Goal: Transaction & Acquisition: Purchase product/service

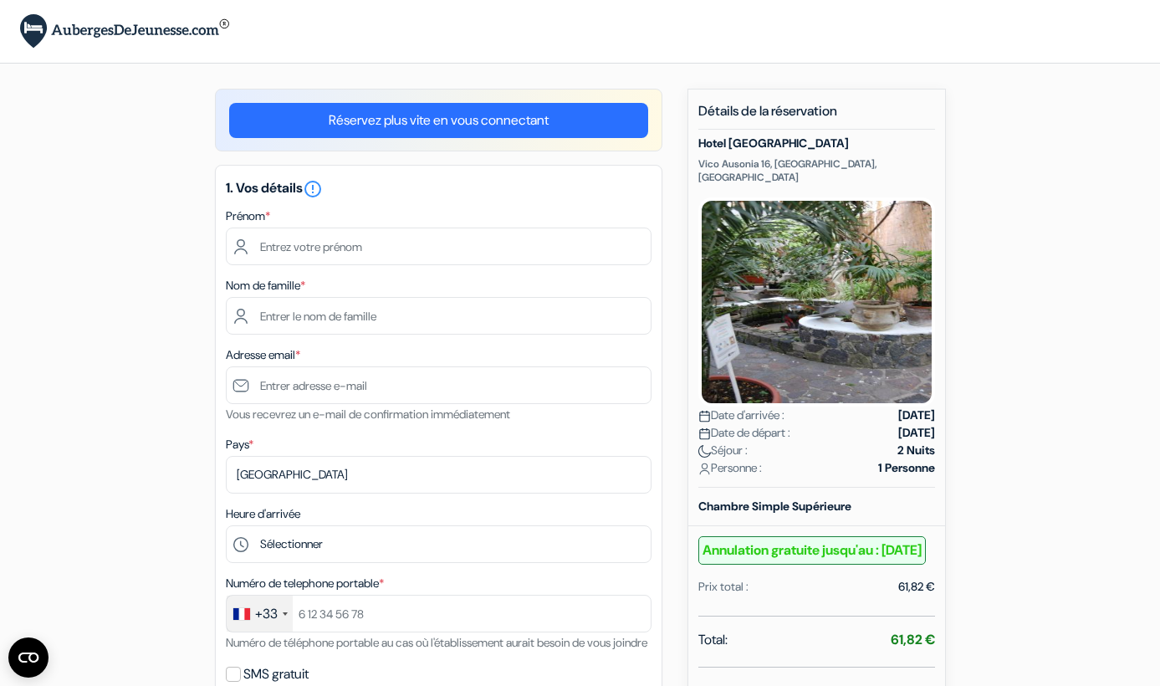
click at [446, 117] on link "Réservez plus vite en vous connectant" at bounding box center [438, 120] width 419 height 35
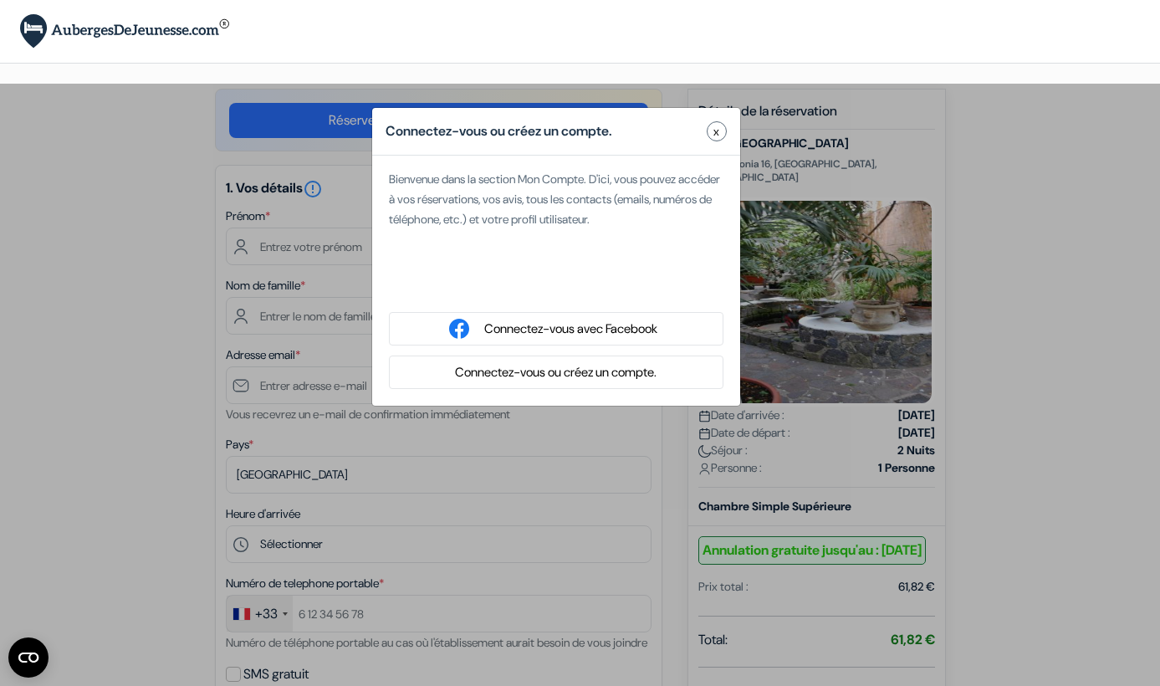
click at [532, 288] on div "Se connecter avec Google. S'ouvre dans un nouvel onglet." at bounding box center [556, 285] width 334 height 37
type input "Luc"
type input "Muscillo"
type input "[EMAIL_ADDRESS][DOMAIN_NAME]"
select select
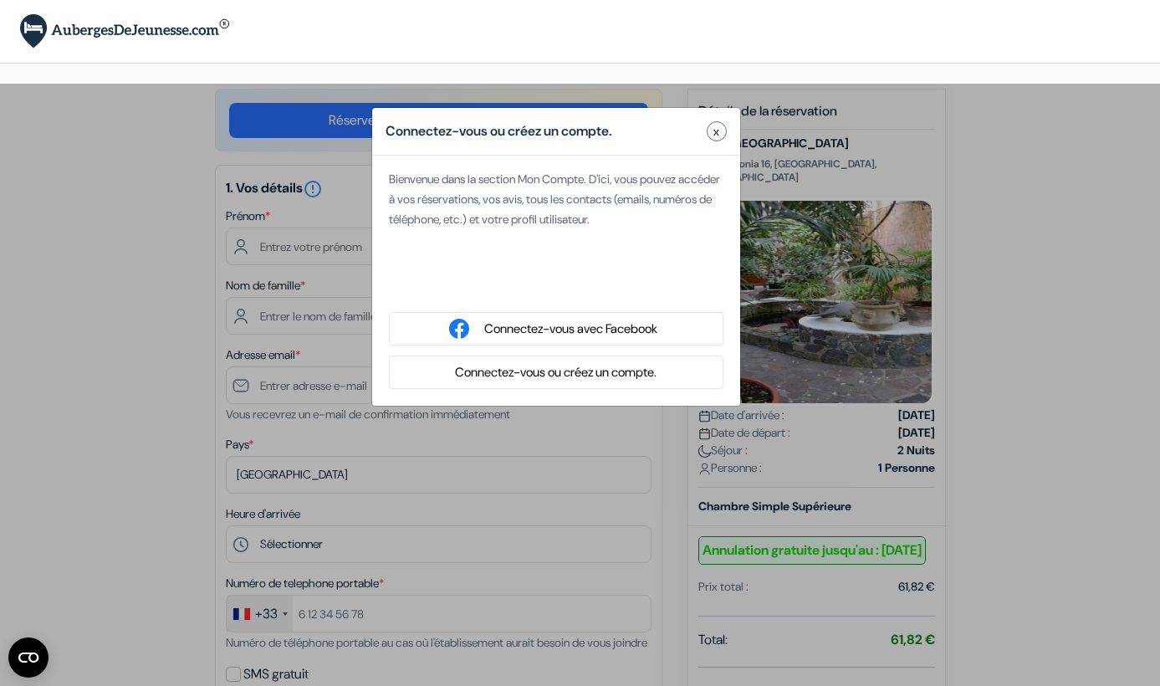
type input "6 83 57 69 37"
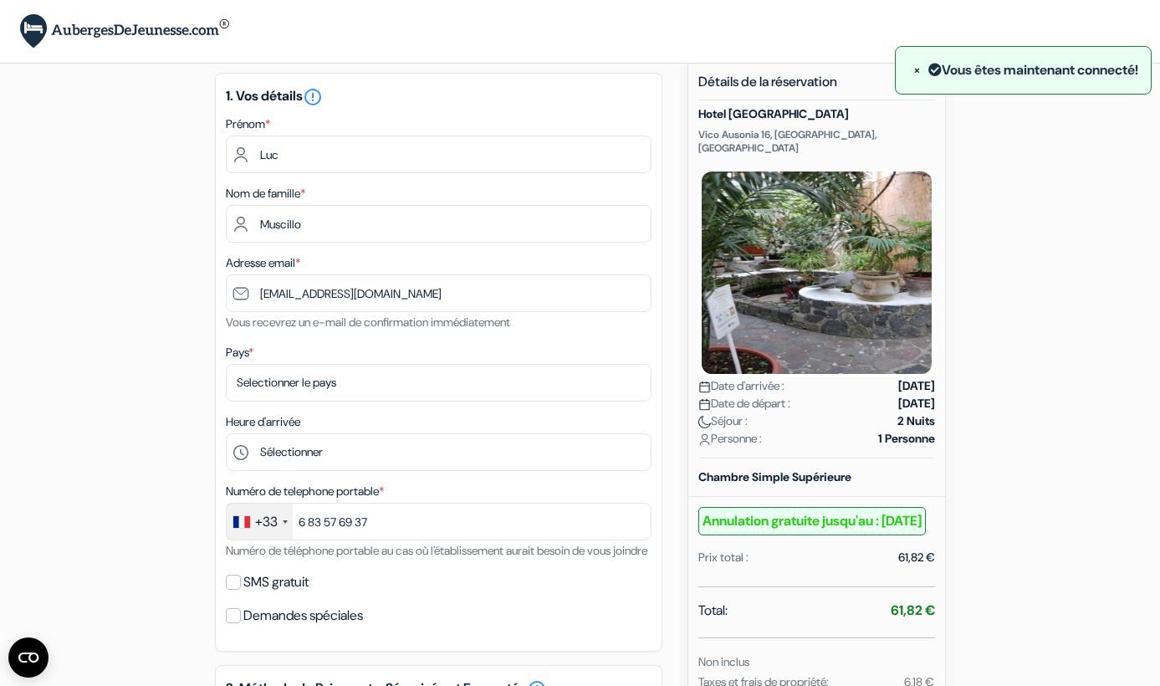
scroll to position [44, 0]
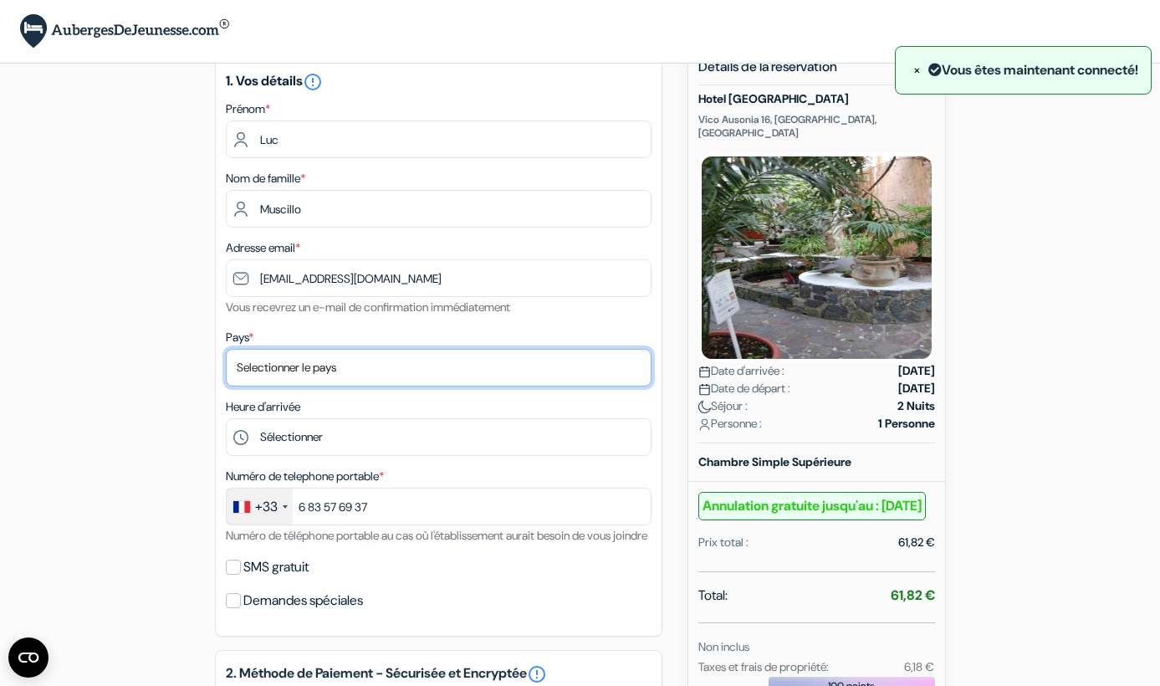
select select "fr"
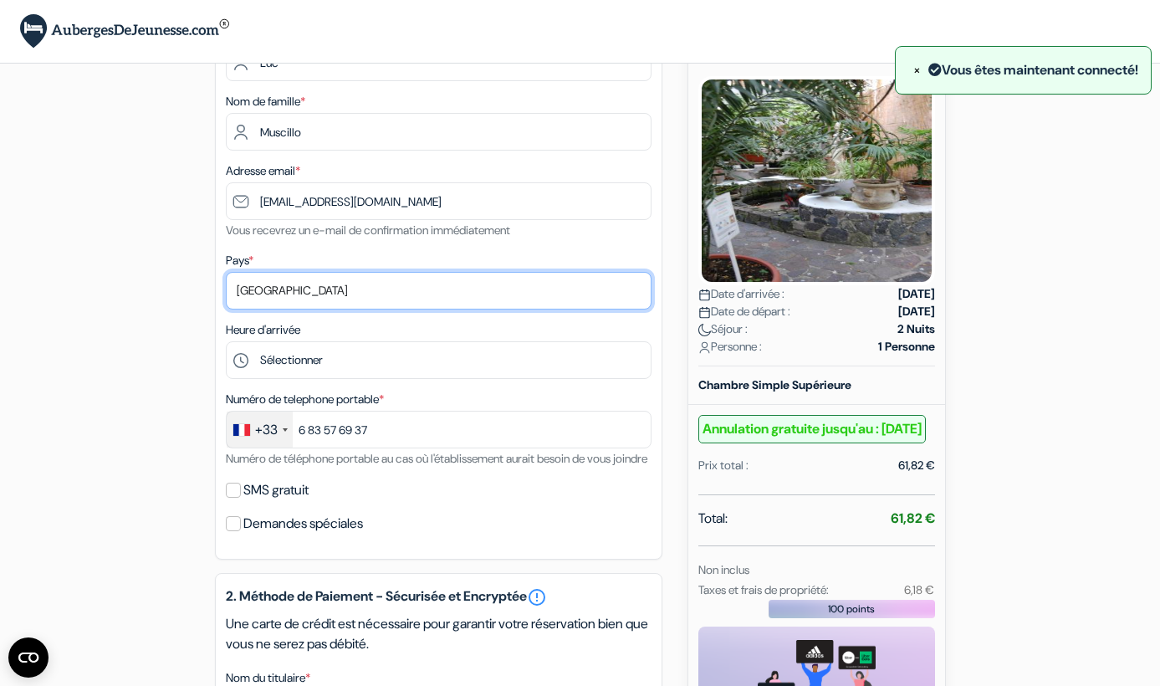
scroll to position [130, 0]
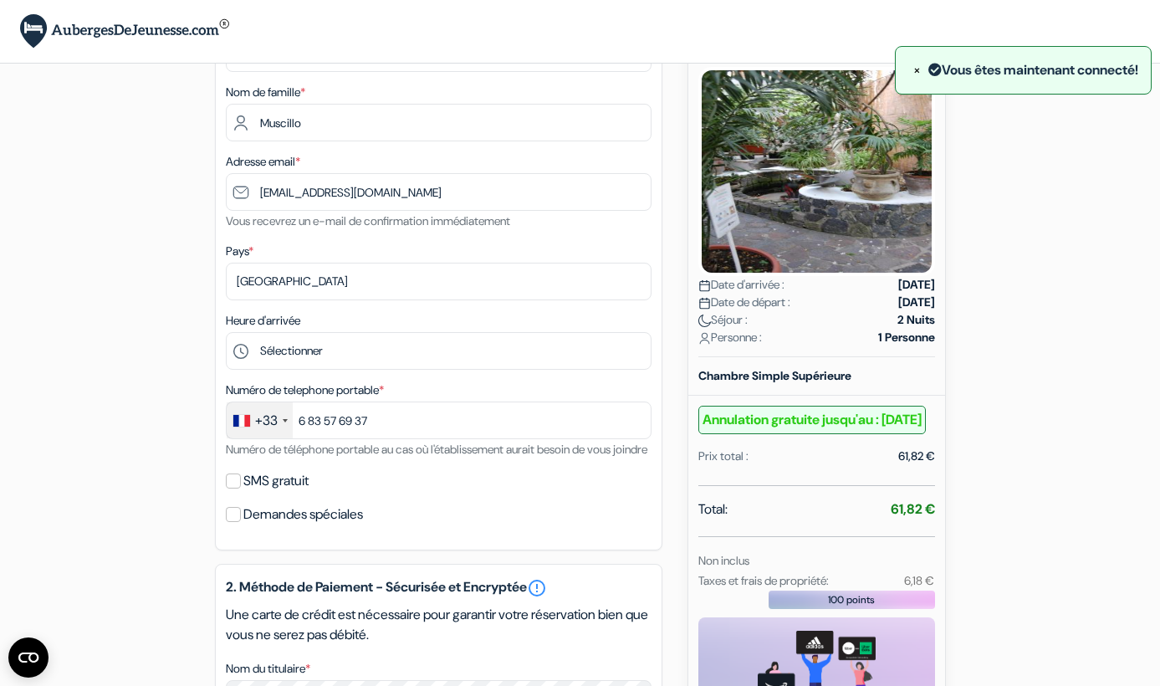
click at [232, 488] on input "SMS gratuit" at bounding box center [233, 480] width 15 height 15
checkbox input "true"
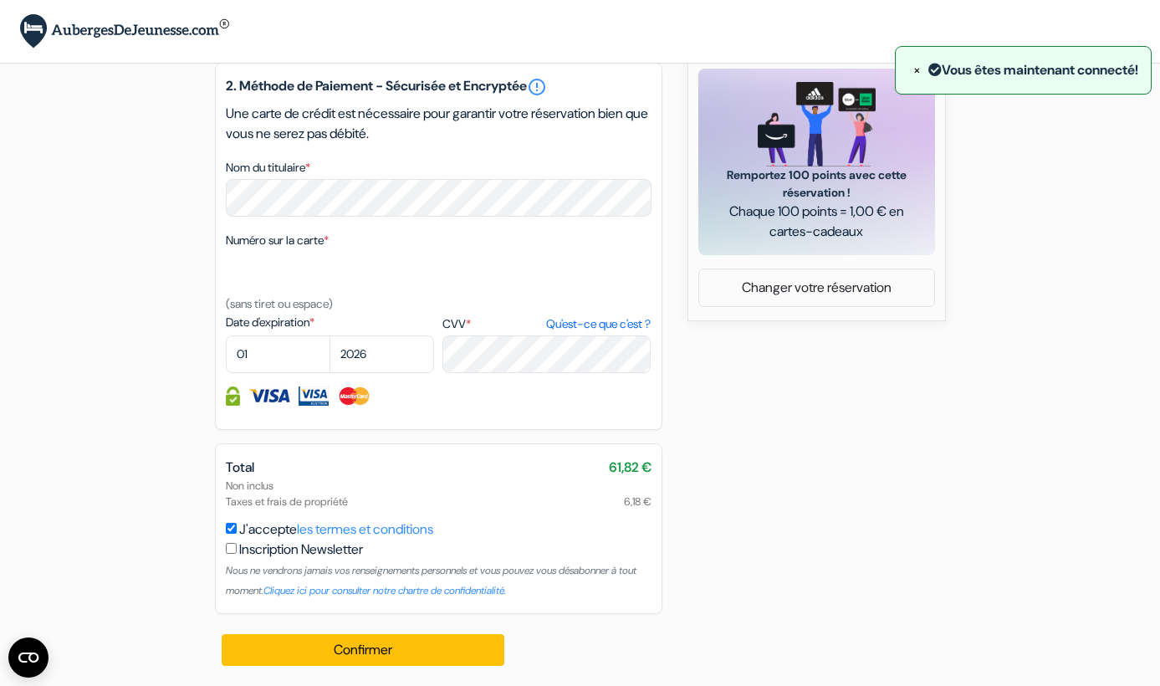
scroll to position [699, 0]
select select "10"
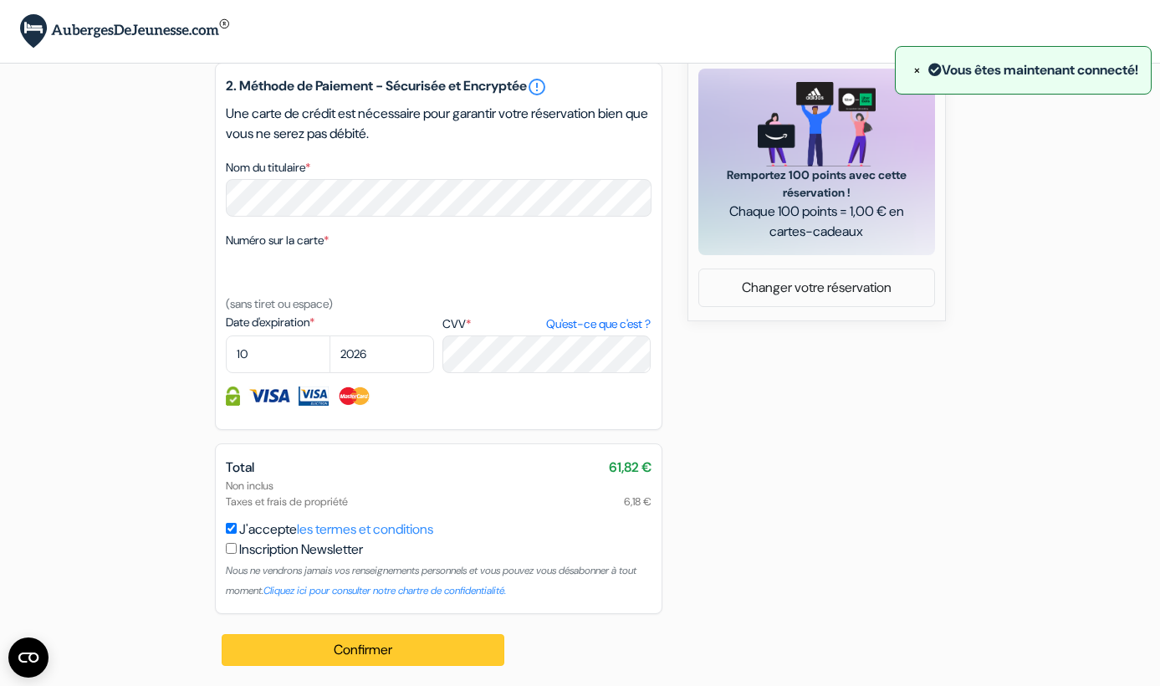
click at [355, 656] on button "Confirmer Loading..." at bounding box center [363, 650] width 283 height 32
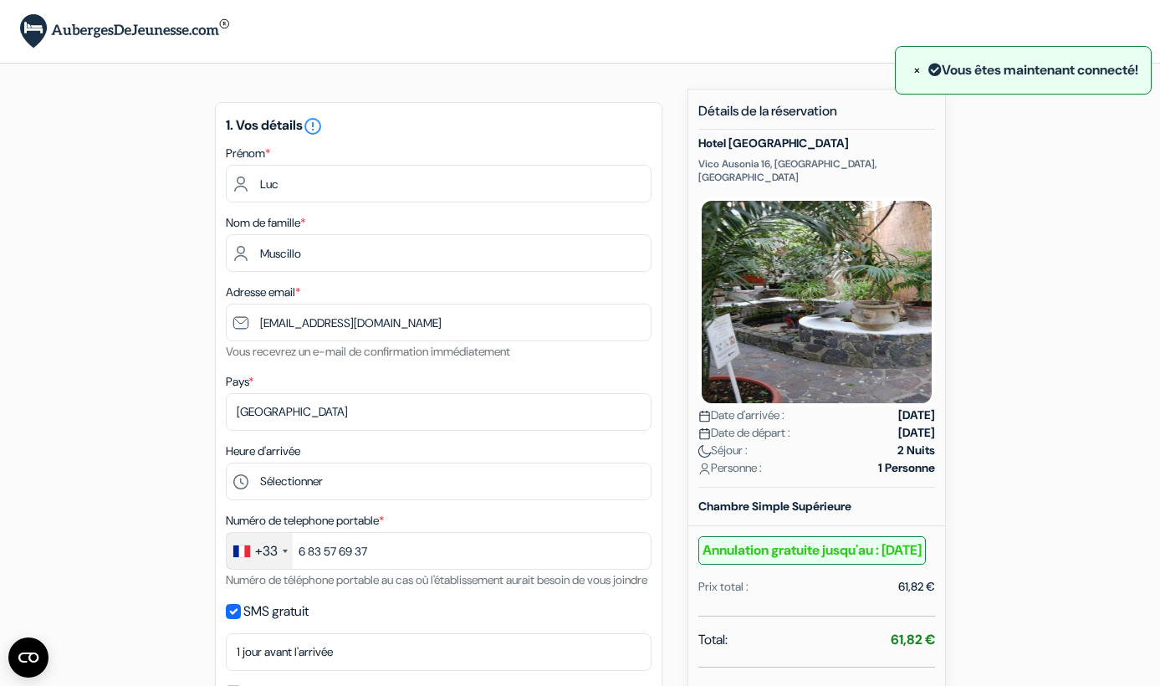
scroll to position [0, 0]
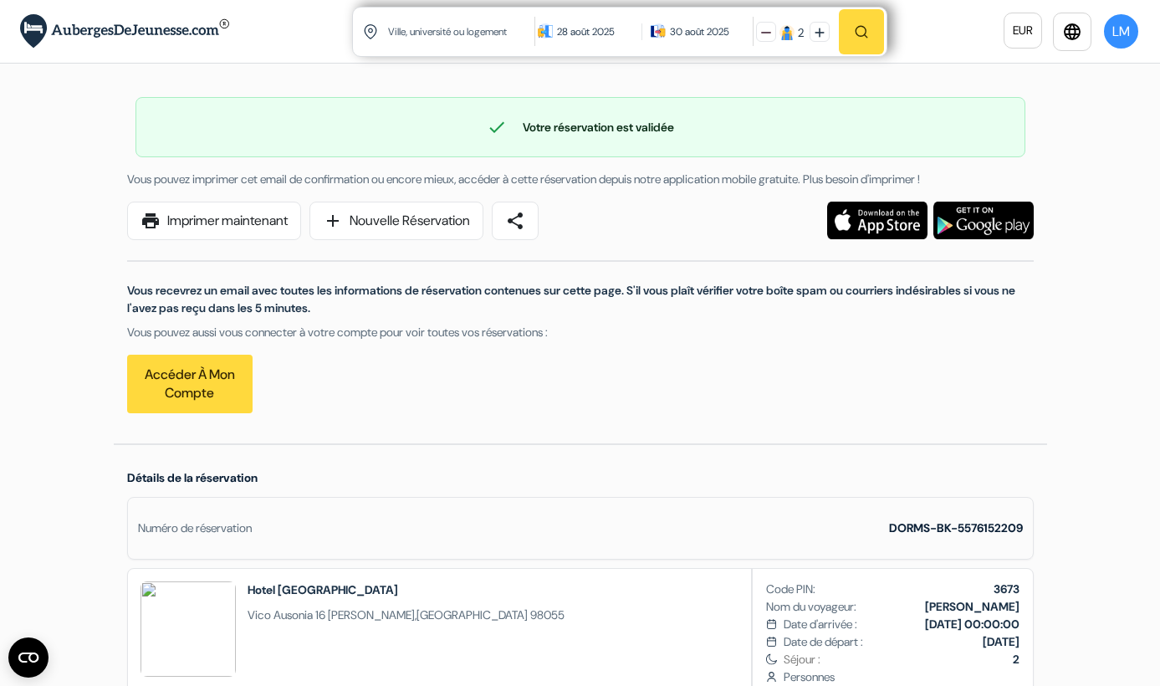
click at [415, 43] on input "text" at bounding box center [461, 31] width 151 height 41
paste input "Panarea"
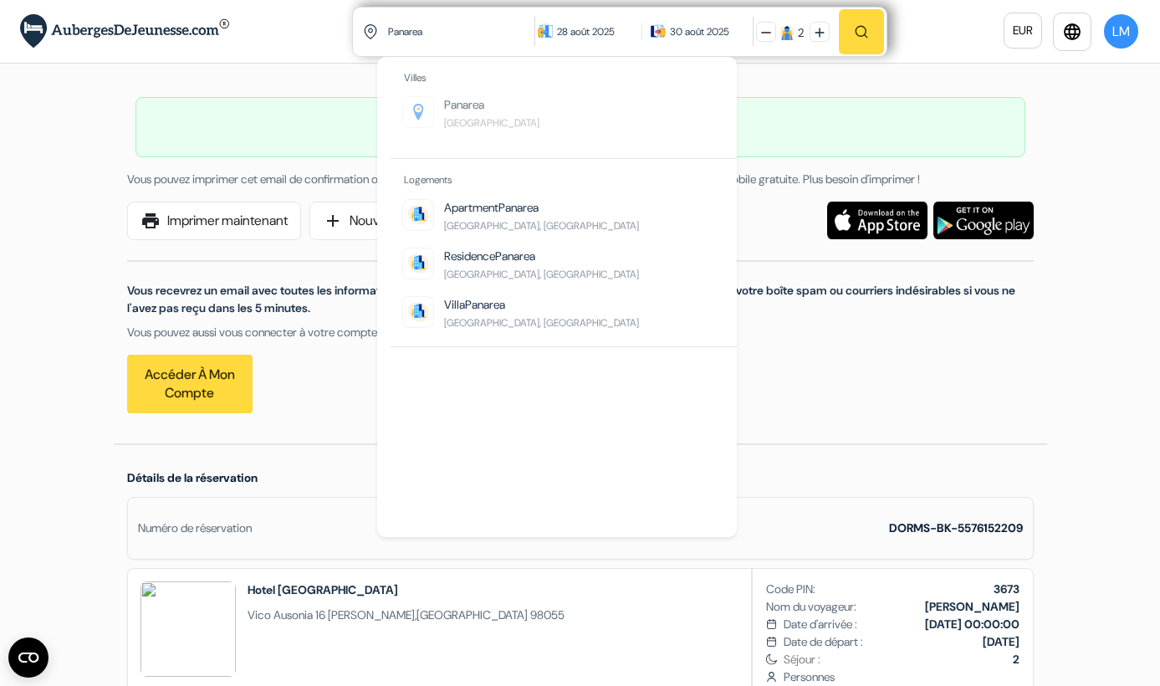
click at [461, 112] on span "Panarea" at bounding box center [464, 104] width 40 height 15
type input "[GEOGRAPHIC_DATA], [GEOGRAPHIC_DATA]"
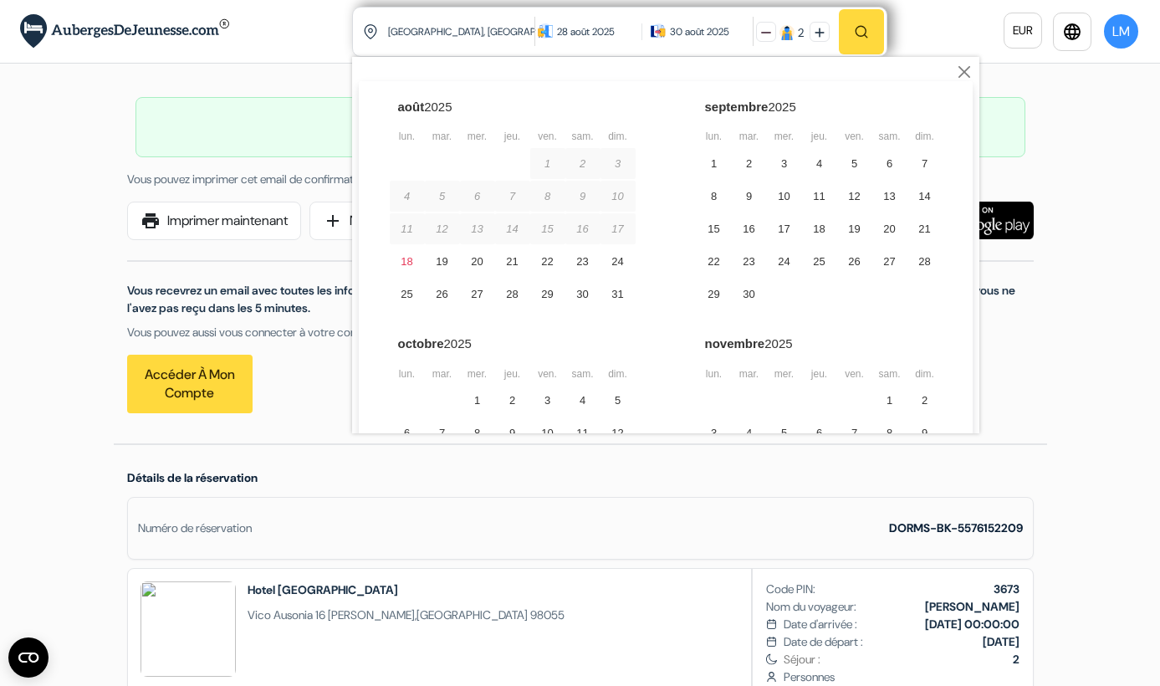
click at [573, 30] on div "28 août 2025" at bounding box center [595, 31] width 76 height 17
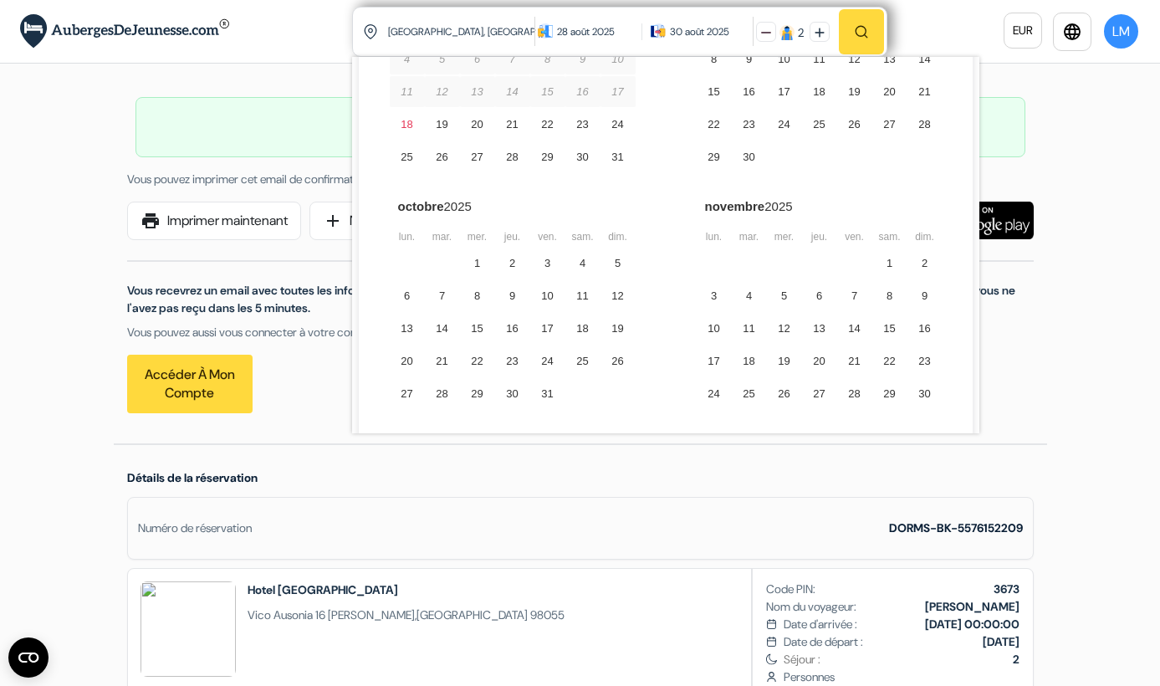
scroll to position [140, 0]
click at [311, 355] on div "Vous recevrez un email avec toutes les informations de réservation contenues su…" at bounding box center [580, 326] width 927 height 173
click at [191, 380] on link "Accéder à mon compte" at bounding box center [189, 384] width 125 height 59
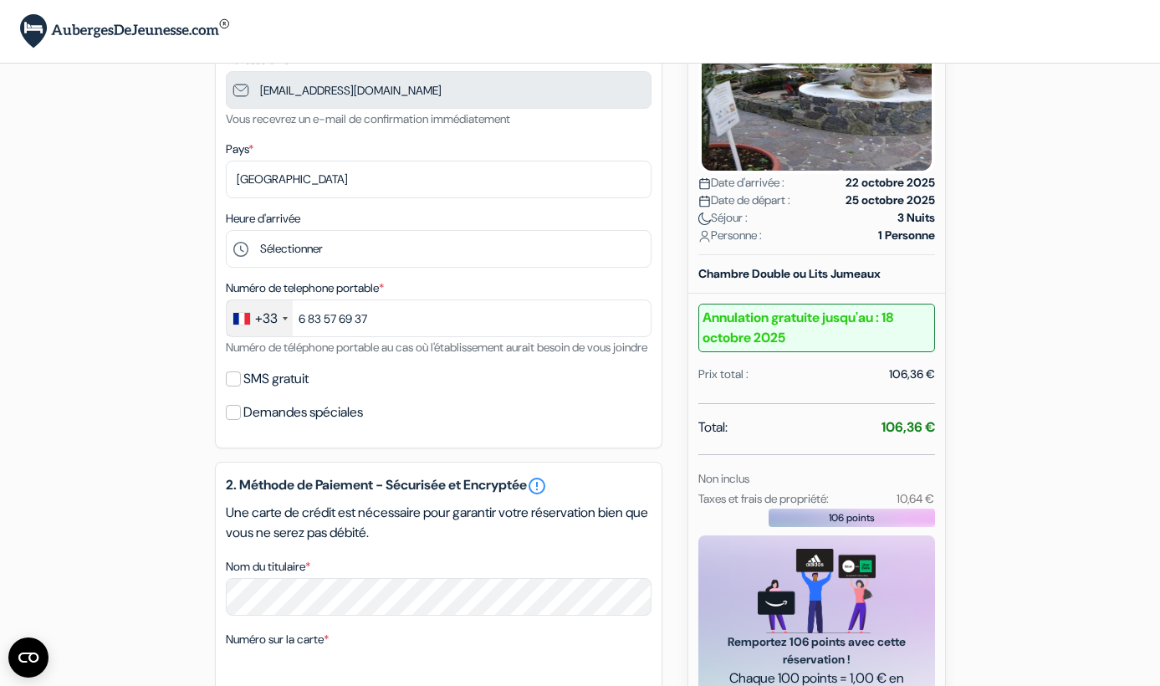
scroll to position [292, 0]
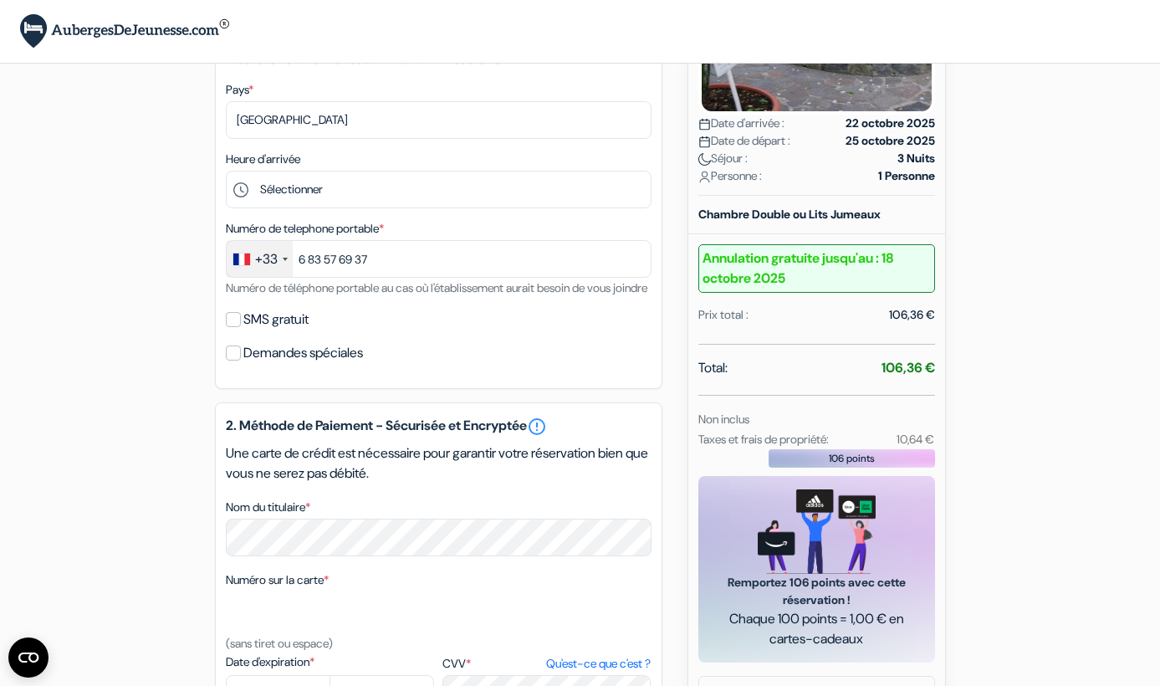
click at [232, 327] on input "SMS gratuit" at bounding box center [233, 319] width 15 height 15
checkbox input "true"
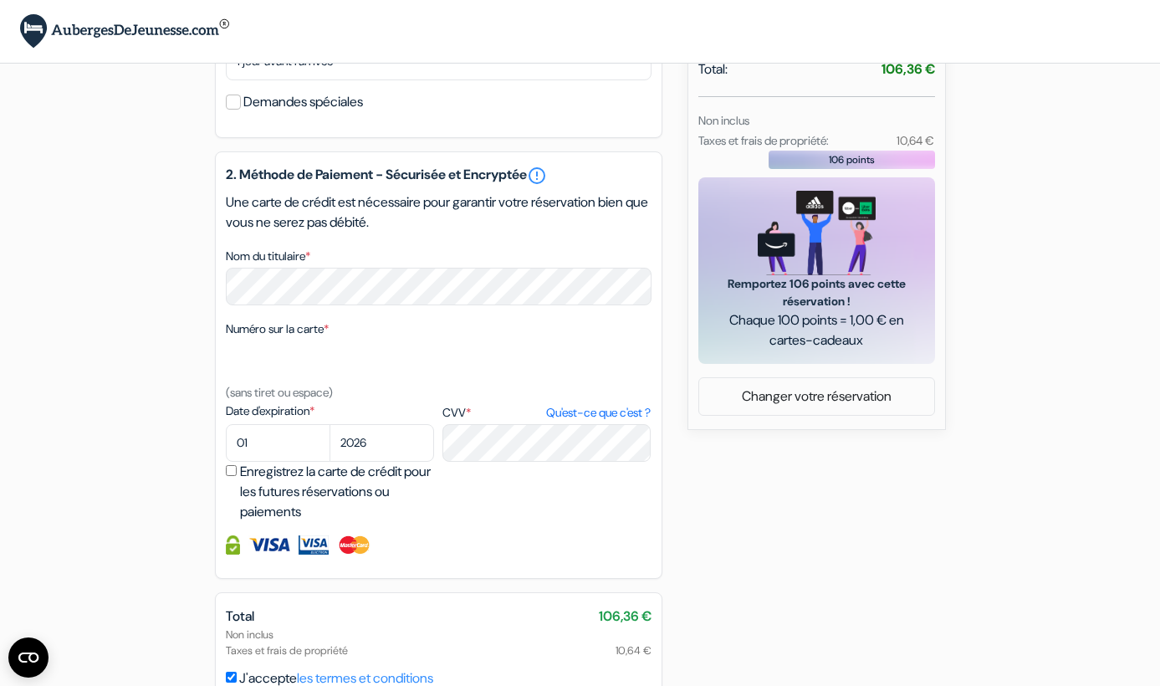
scroll to position [643, 0]
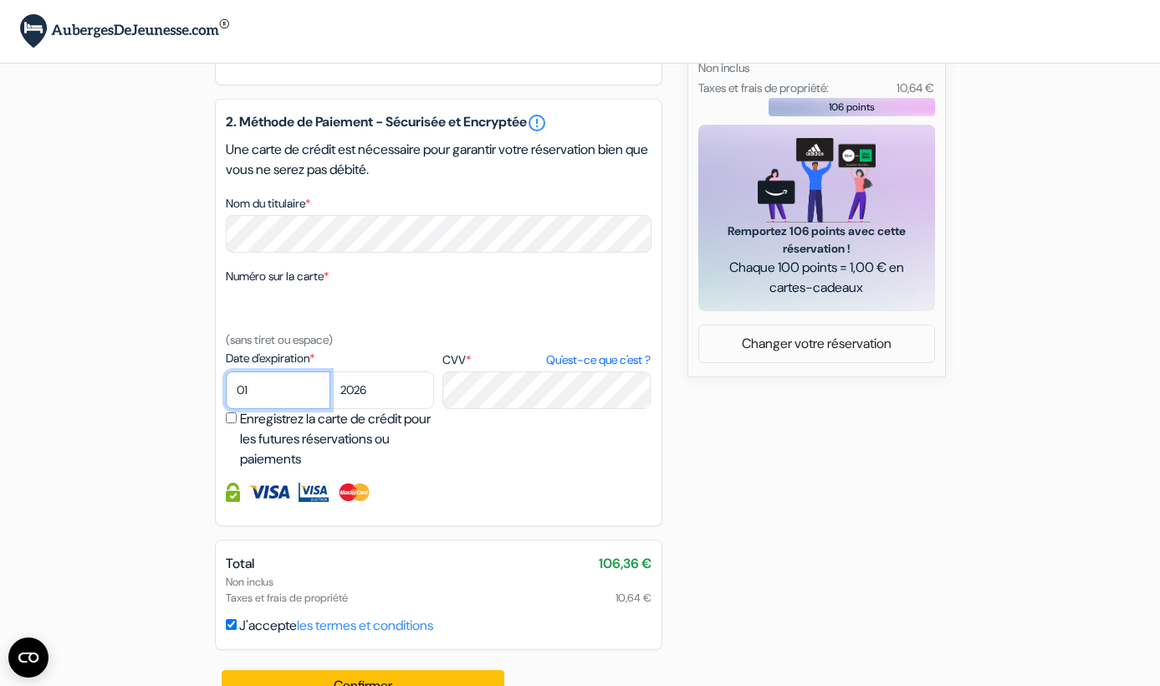
select select "10"
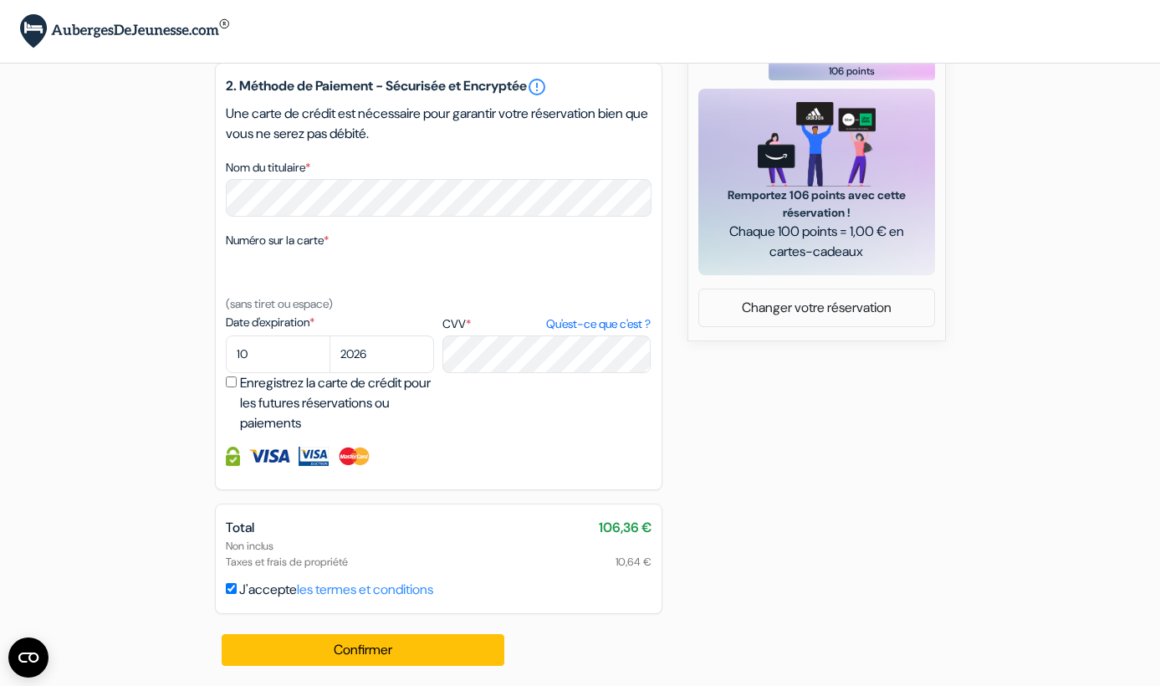
scroll to position [699, 0]
click at [232, 385] on input "Enregistrez la carte de crédit pour les futures réservations ou paiements" at bounding box center [231, 381] width 11 height 11
checkbox input "true"
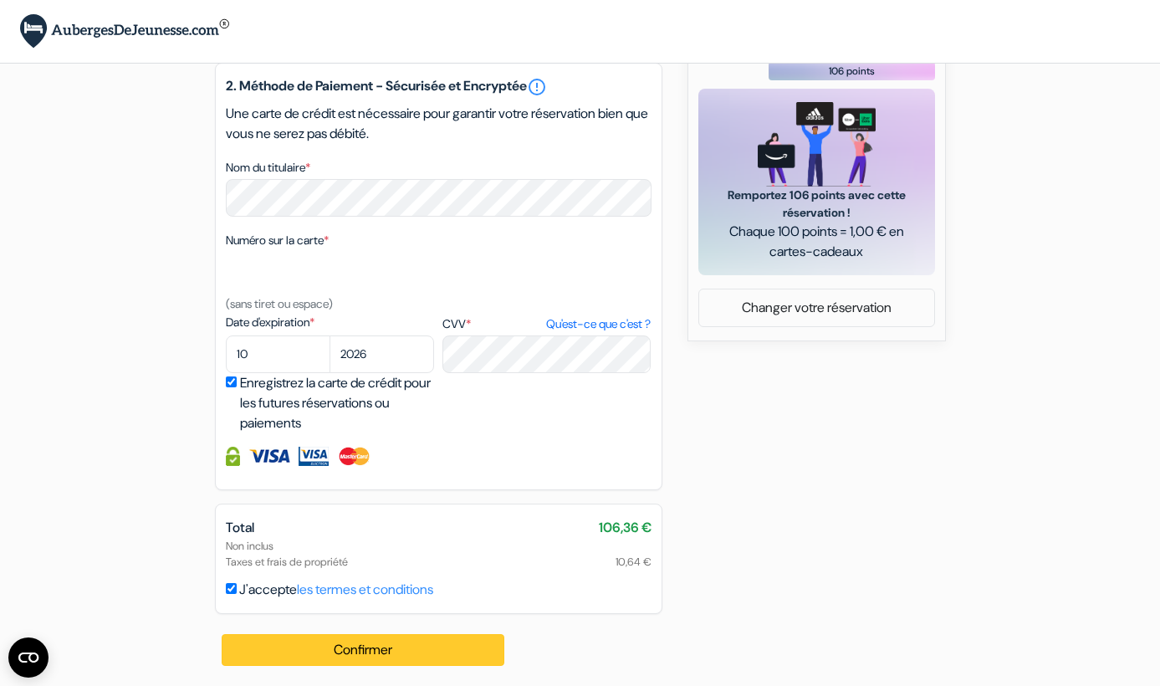
click at [384, 650] on button "Confirmer Loading..." at bounding box center [363, 650] width 283 height 32
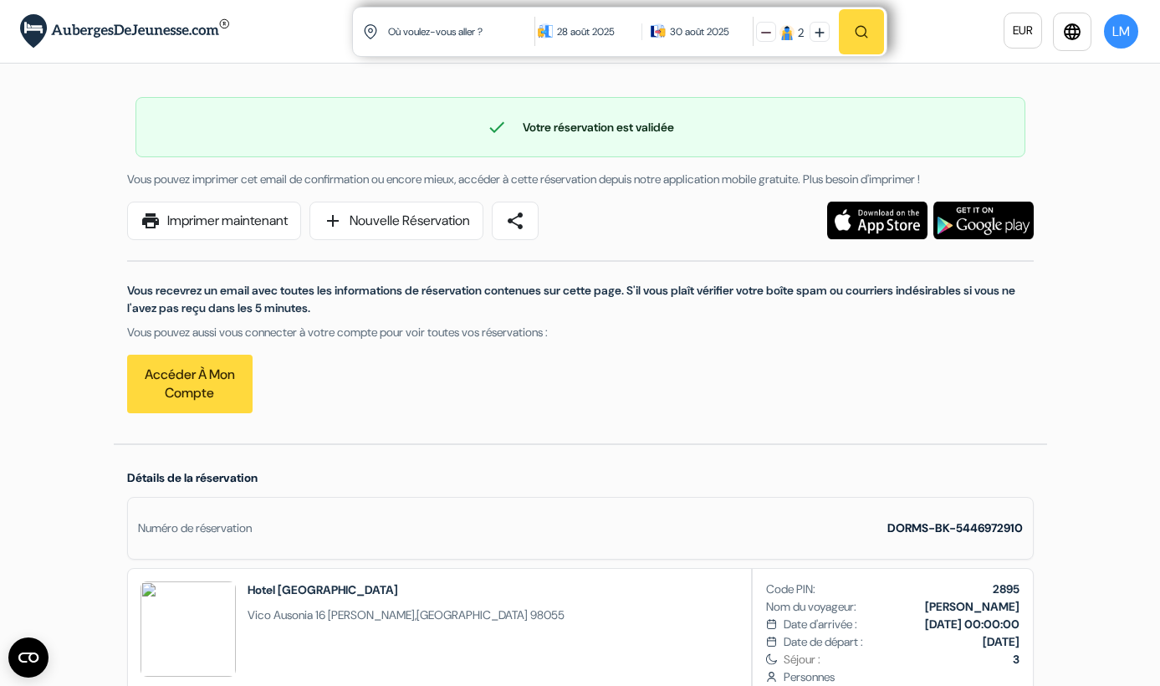
click at [1121, 20] on button "LM" at bounding box center [1121, 32] width 38 height 38
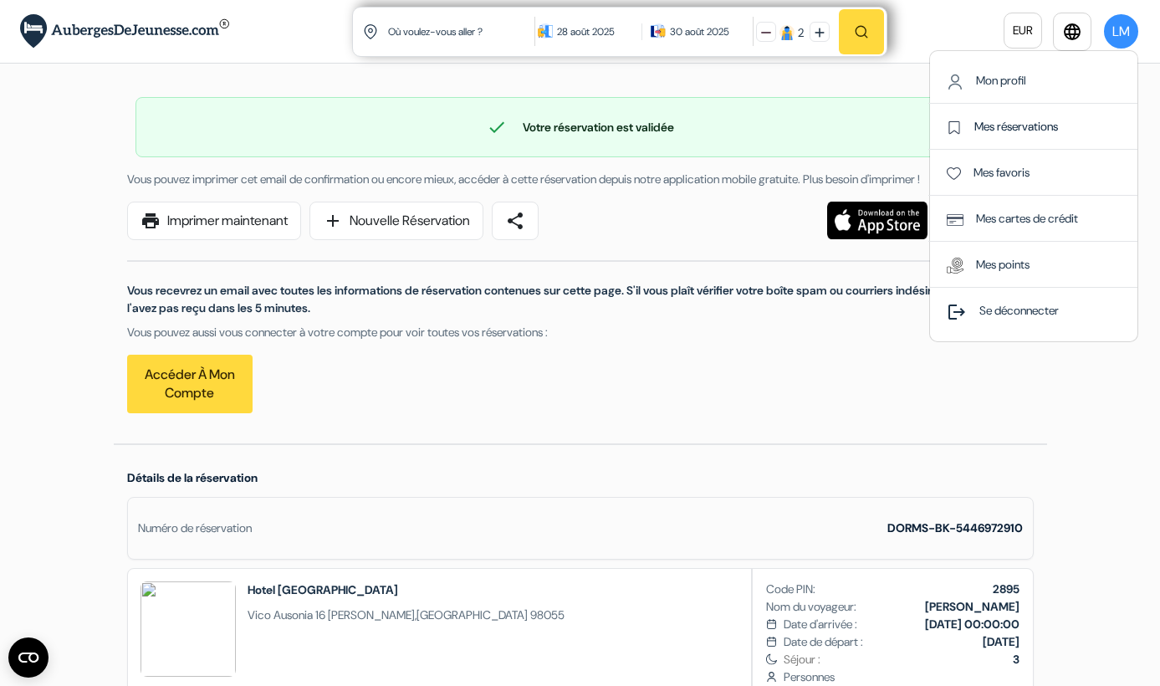
click at [1020, 126] on link "Mes réservations" at bounding box center [1002, 126] width 111 height 15
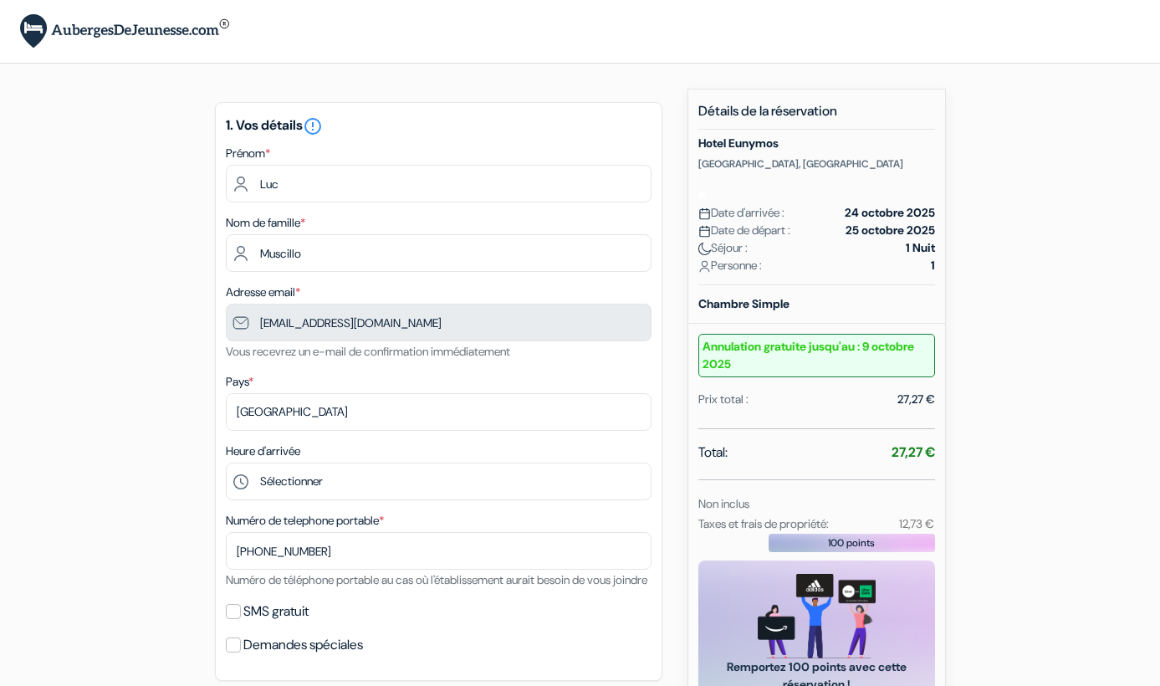
type input "6 83 57 69 37"
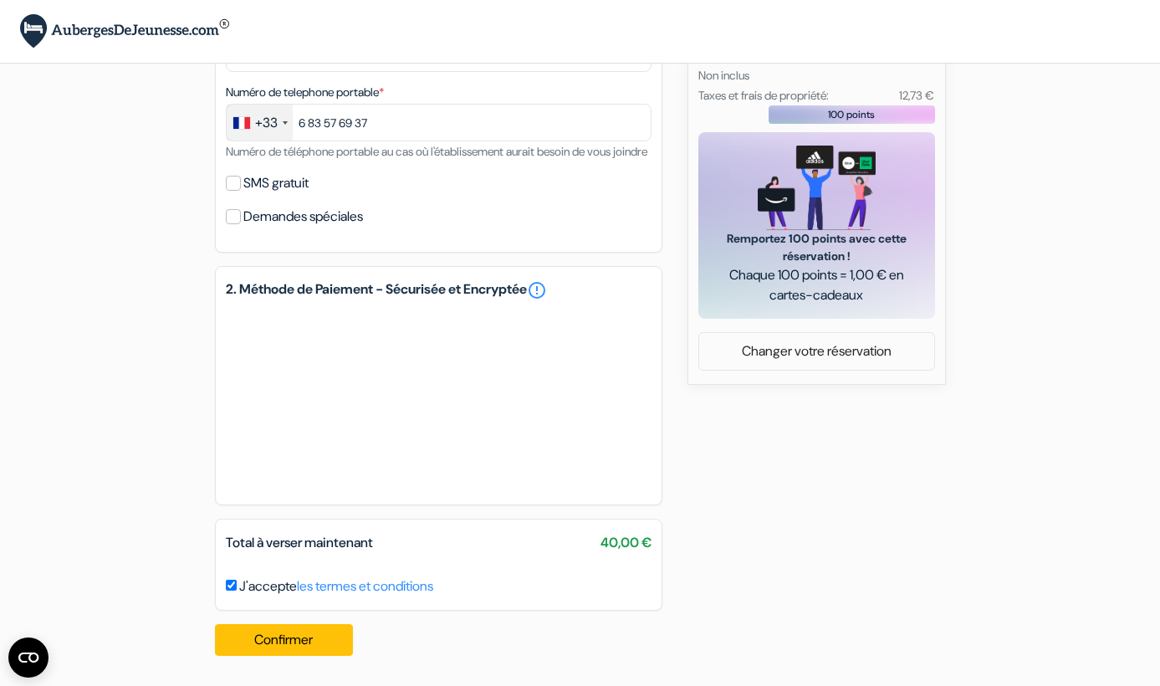
scroll to position [451, 0]
click at [296, 646] on button "Confirmer Loading..." at bounding box center [284, 640] width 139 height 32
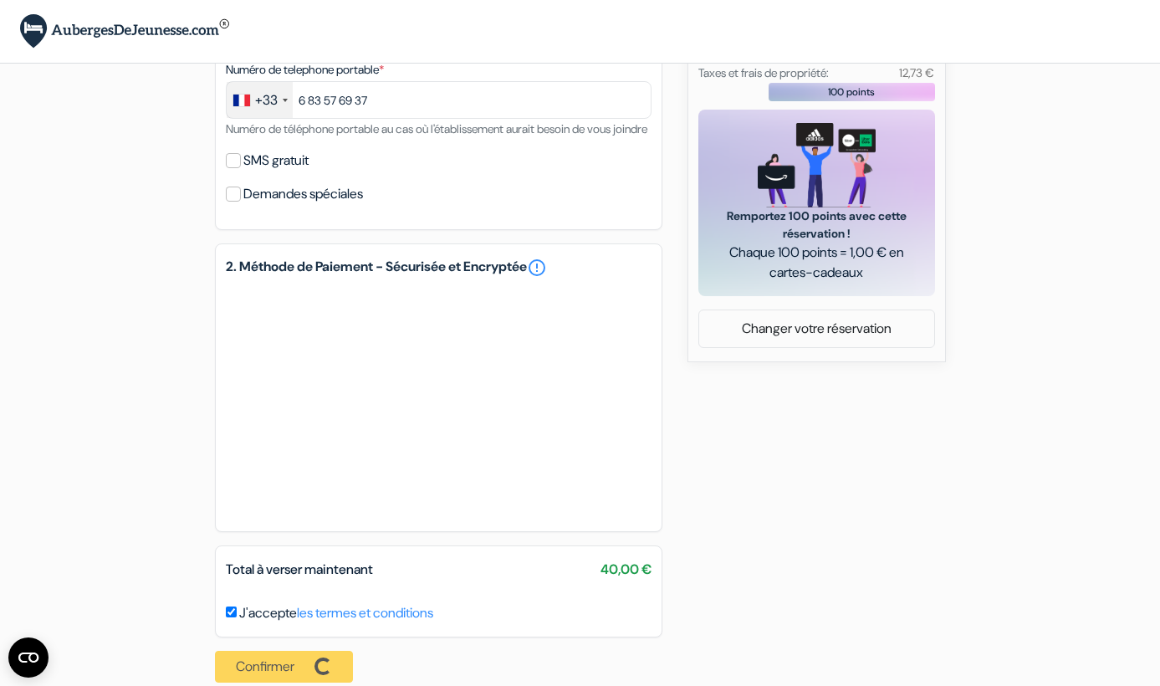
scroll to position [450, 0]
click at [263, 173] on label "SMS gratuit" at bounding box center [275, 161] width 65 height 23
click at [241, 169] on input "SMS gratuit" at bounding box center [233, 161] width 15 height 15
checkbox input "true"
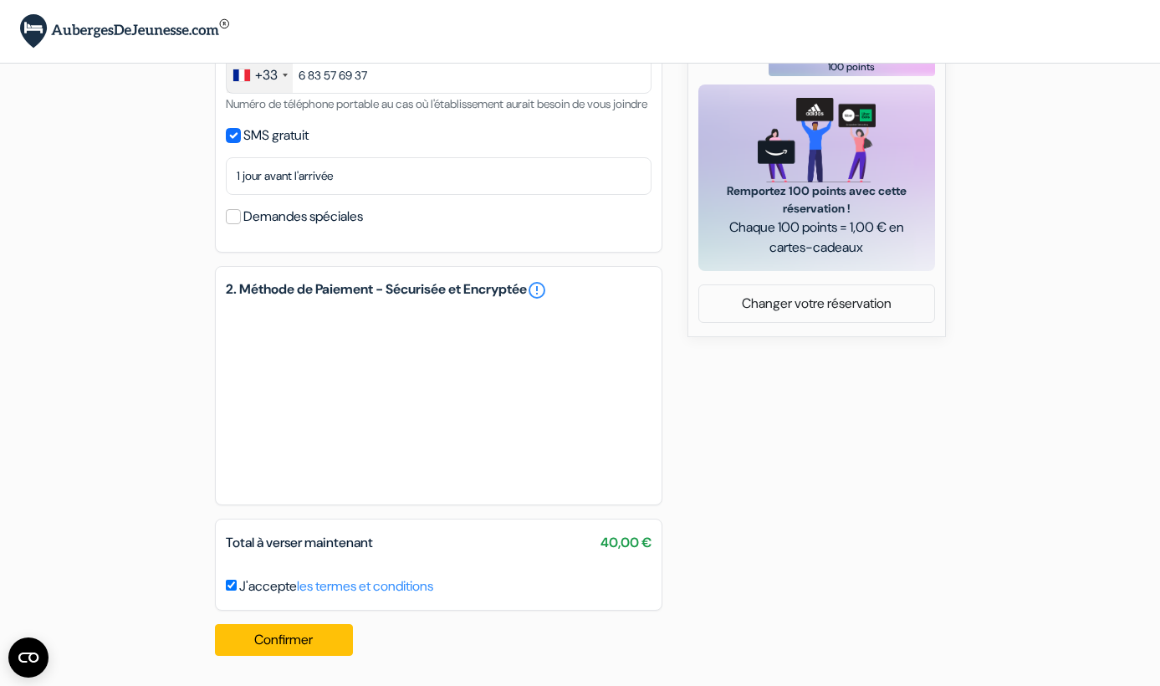
scroll to position [496, 0]
click at [290, 641] on button "Confirmer Loading..." at bounding box center [284, 640] width 139 height 32
click at [288, 639] on button "Confirmer Loading..." at bounding box center [284, 640] width 139 height 32
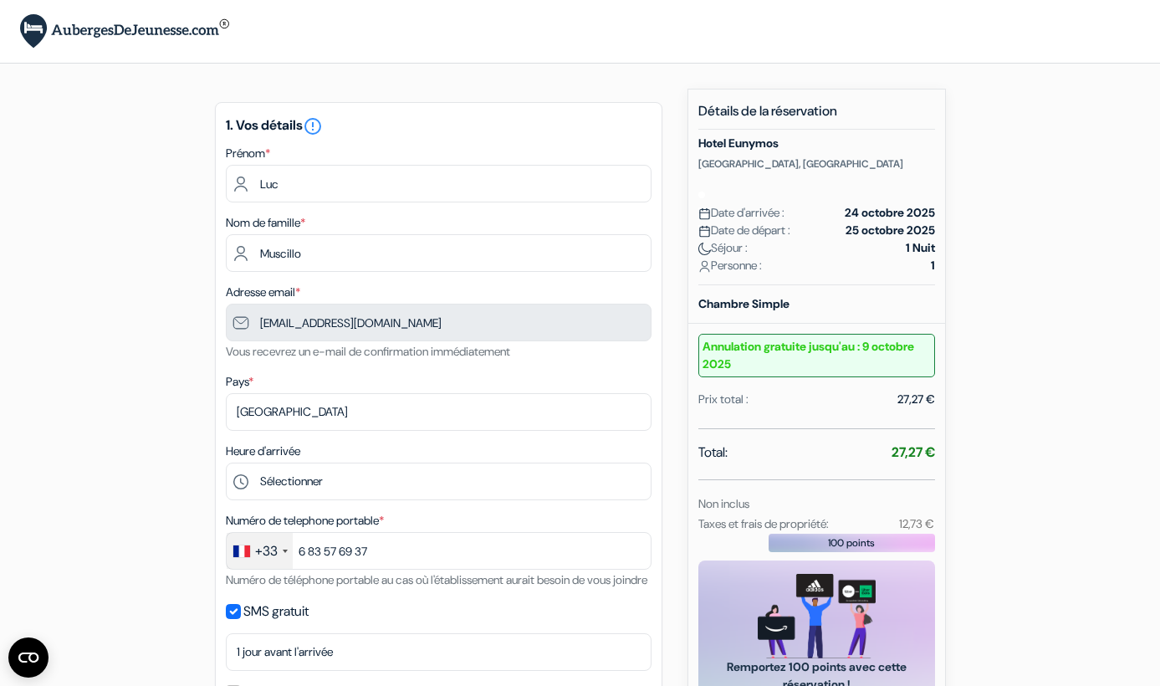
scroll to position [0, 0]
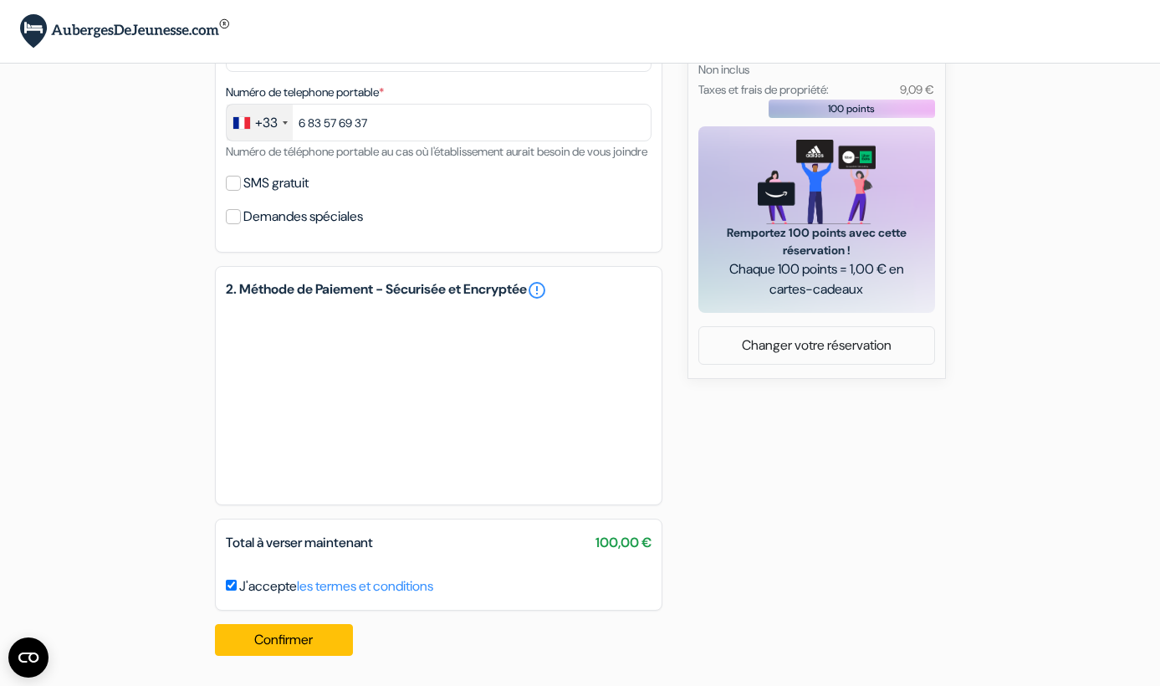
scroll to position [656, 0]
click at [269, 641] on button "Confirmer Loading..." at bounding box center [284, 640] width 139 height 32
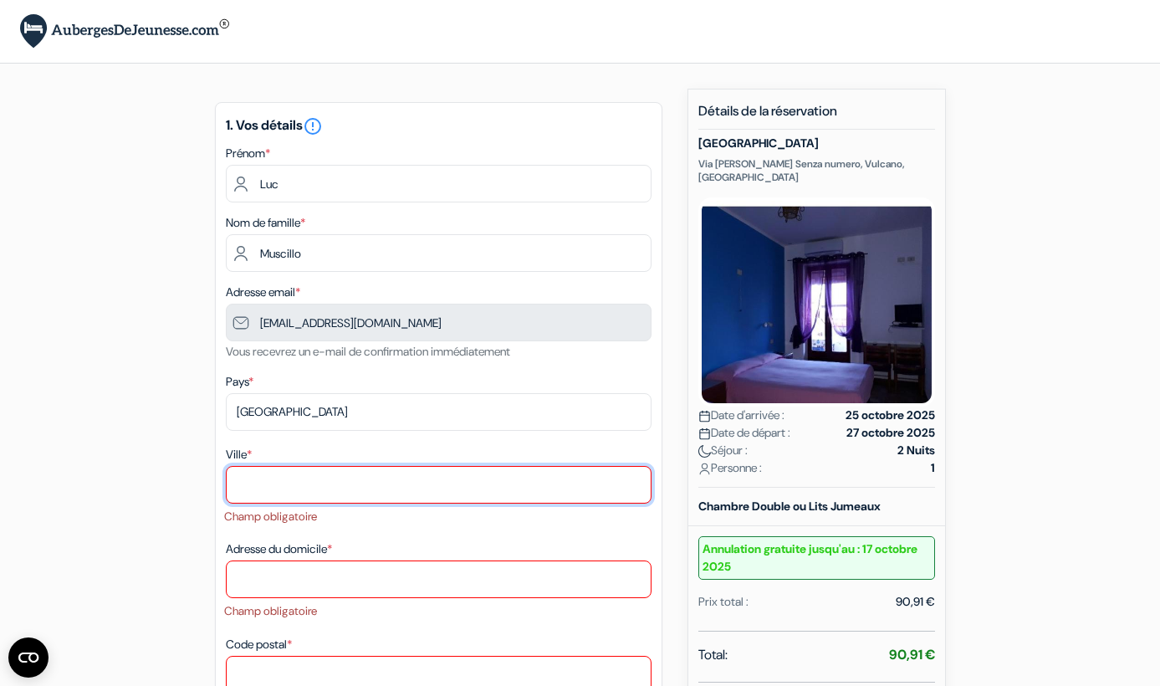
scroll to position [0, 0]
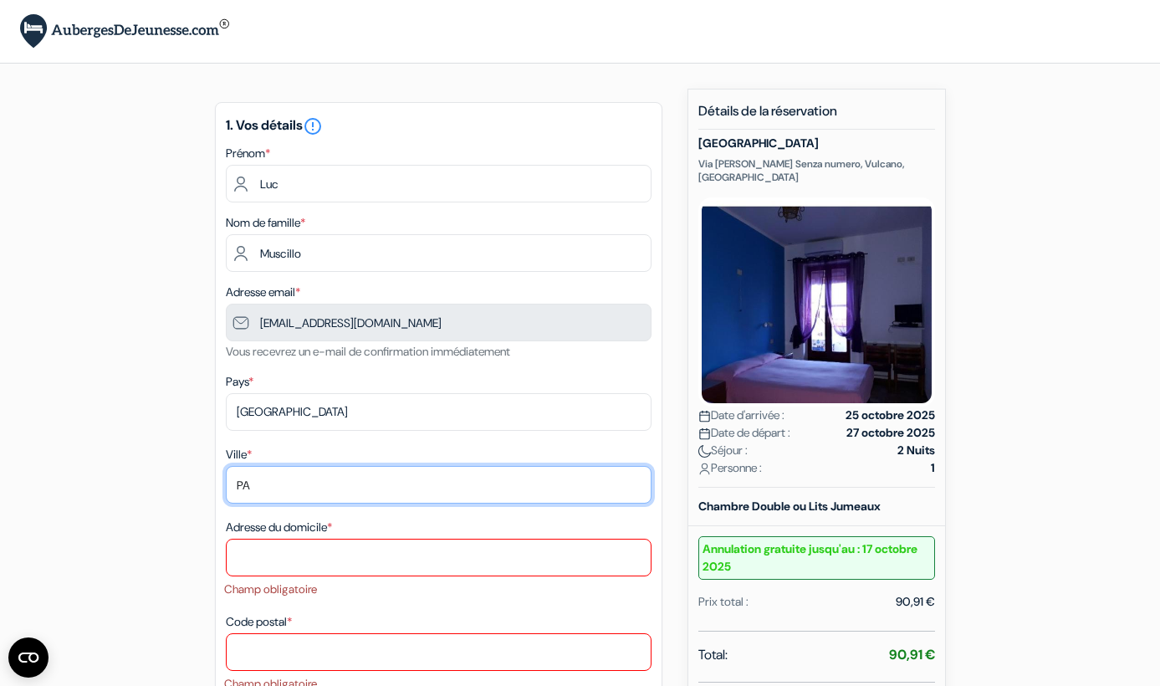
type input "PAR"
type input "Paris"
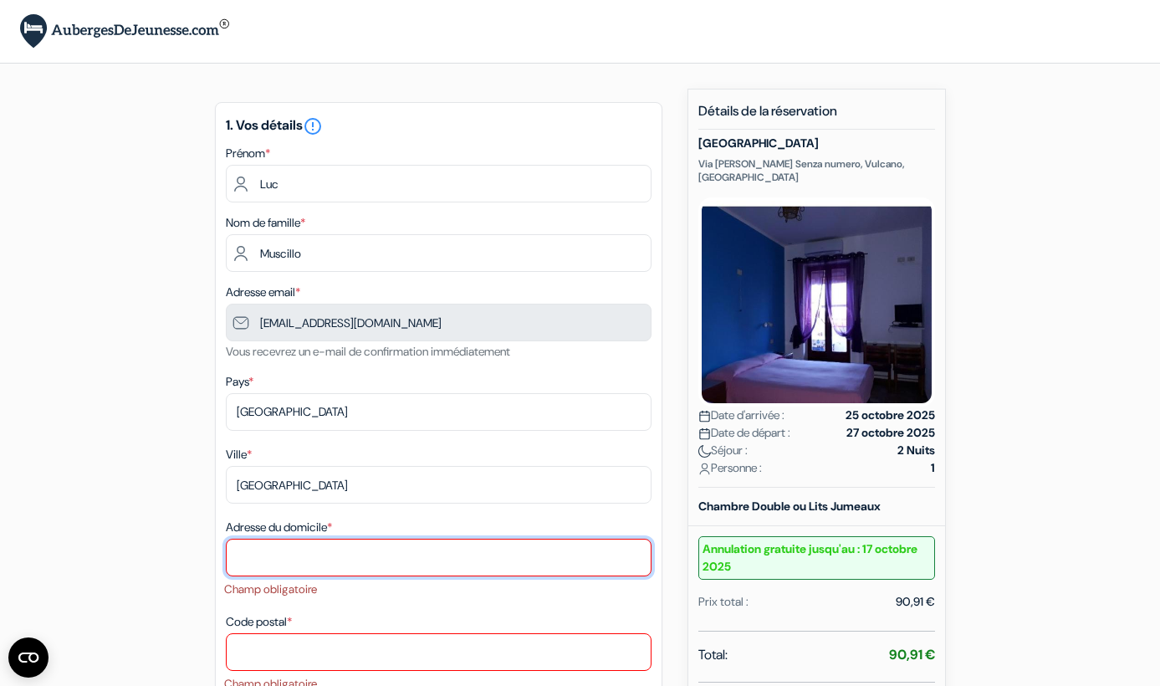
type input "74 B Rue De Meaux"
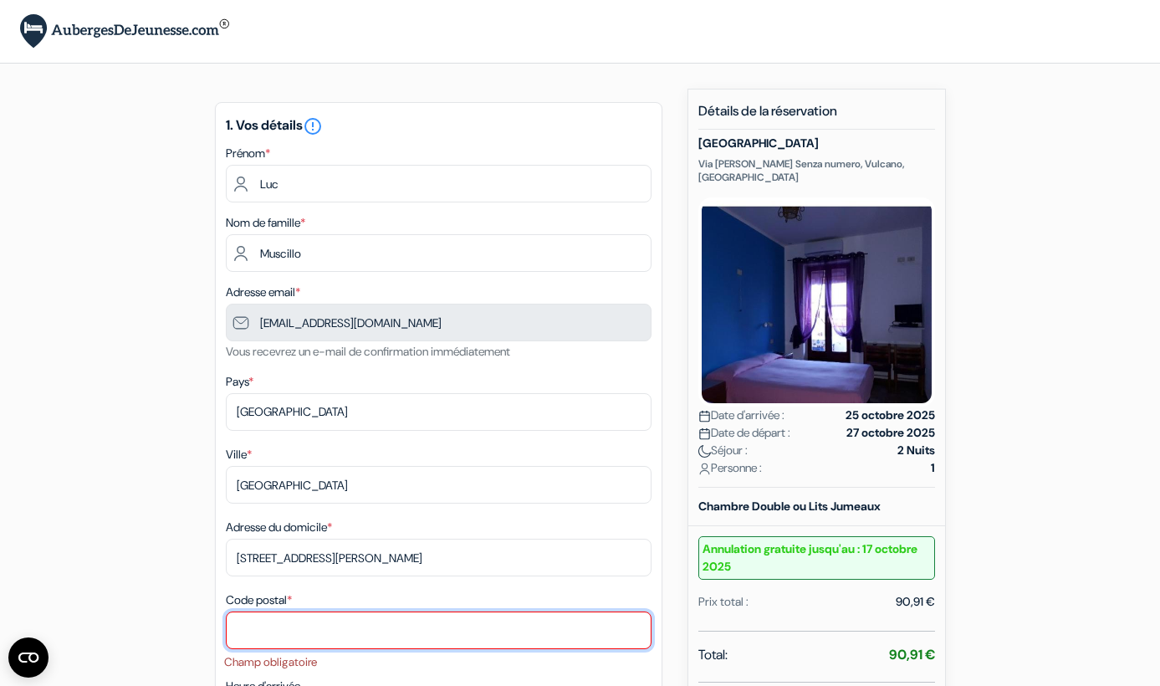
type input "75019"
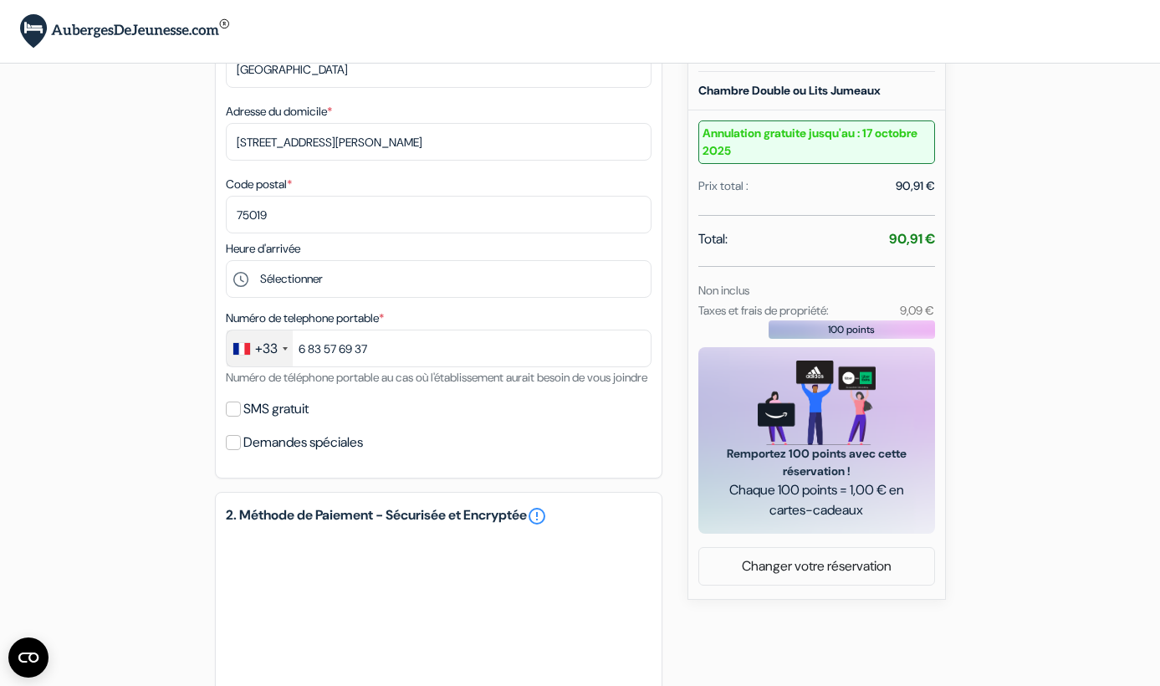
scroll to position [563, 0]
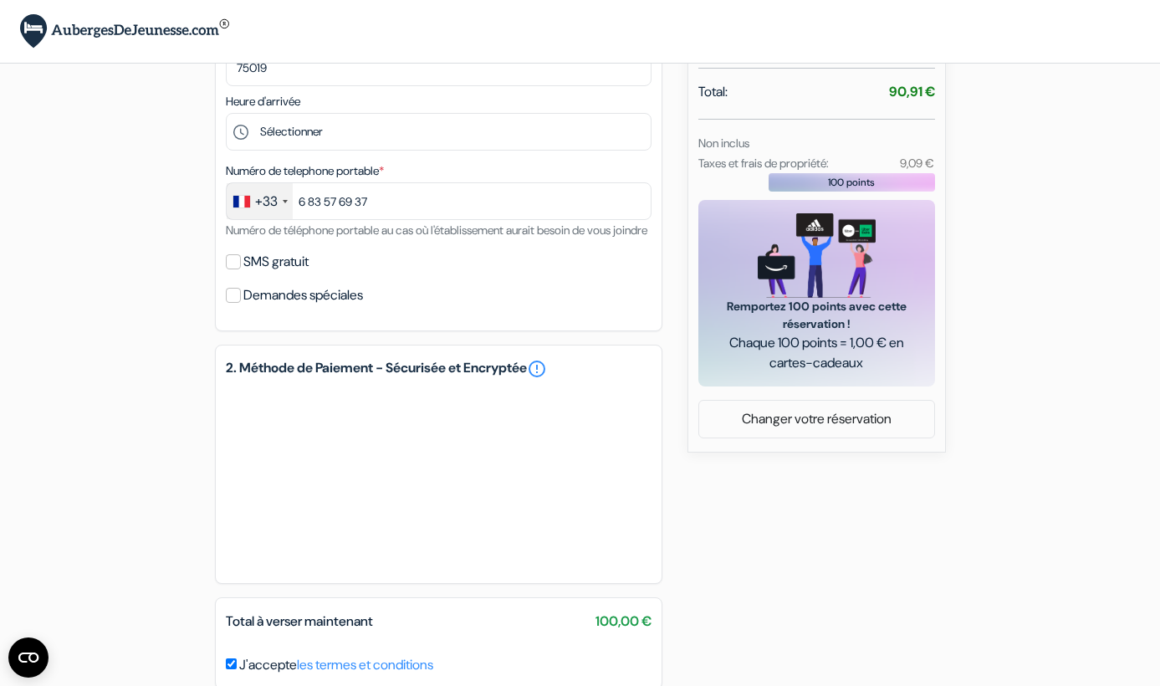
click at [258, 273] on label "SMS gratuit" at bounding box center [275, 261] width 65 height 23
click at [241, 269] on input "SMS gratuit" at bounding box center [233, 261] width 15 height 15
checkbox input "true"
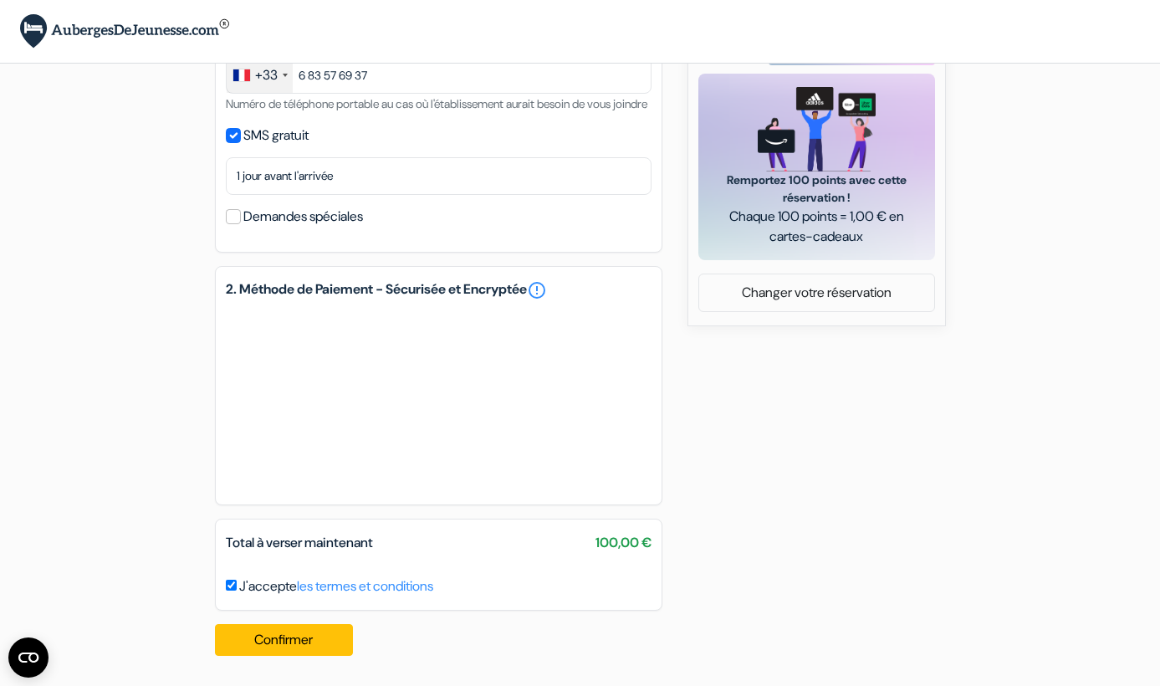
scroll to position [709, 0]
click at [294, 645] on button "Confirmer Loading..." at bounding box center [284, 640] width 139 height 32
click at [302, 639] on button "Confirmer Loading..." at bounding box center [284, 640] width 139 height 32
click at [294, 639] on button "Confirmer Loading..." at bounding box center [284, 640] width 139 height 32
click at [281, 640] on button "Confirmer Loading..." at bounding box center [284, 640] width 139 height 32
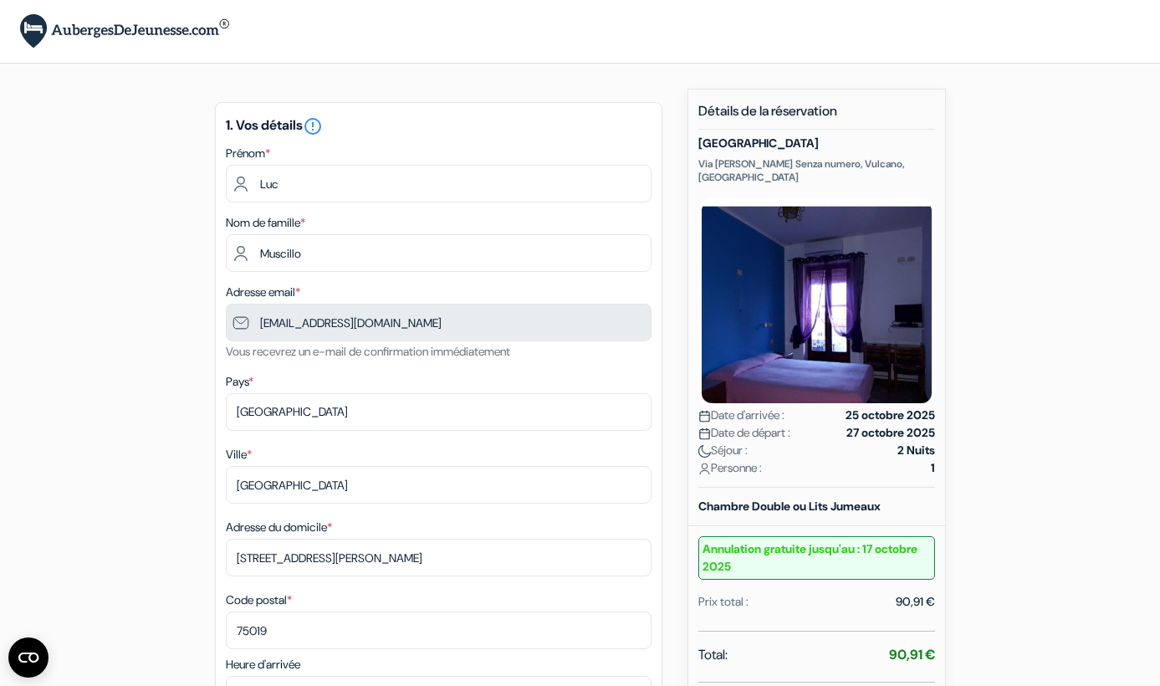
scroll to position [0, 0]
click at [66, 24] on img at bounding box center [124, 31] width 209 height 34
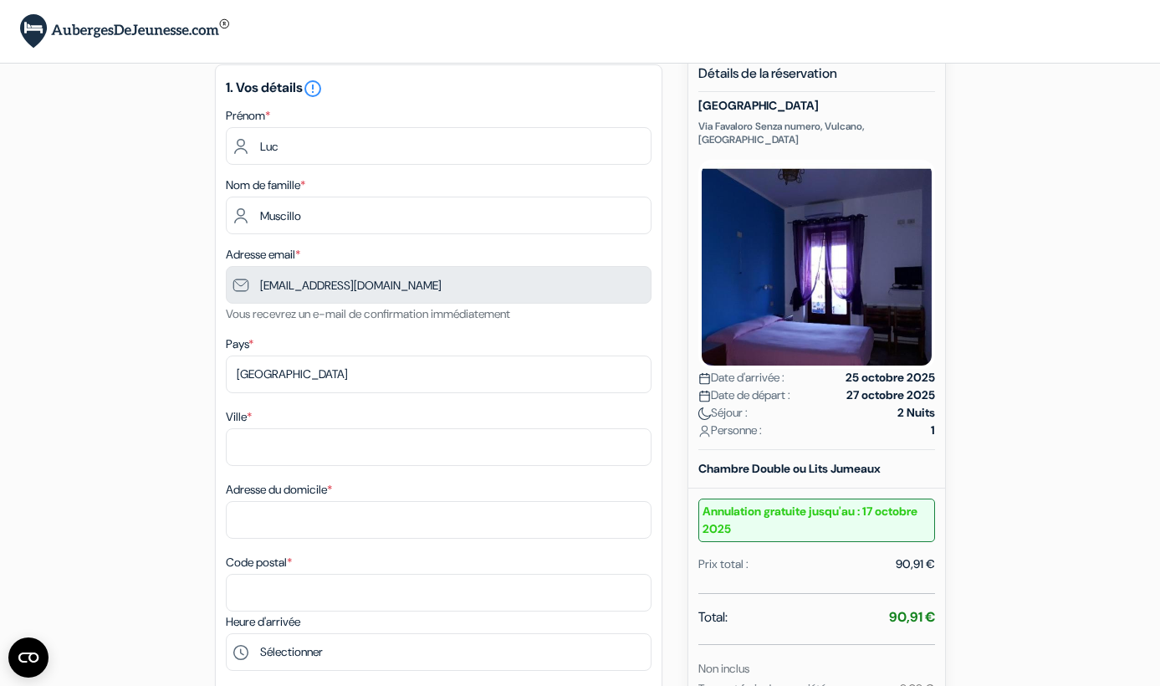
scroll to position [58, 0]
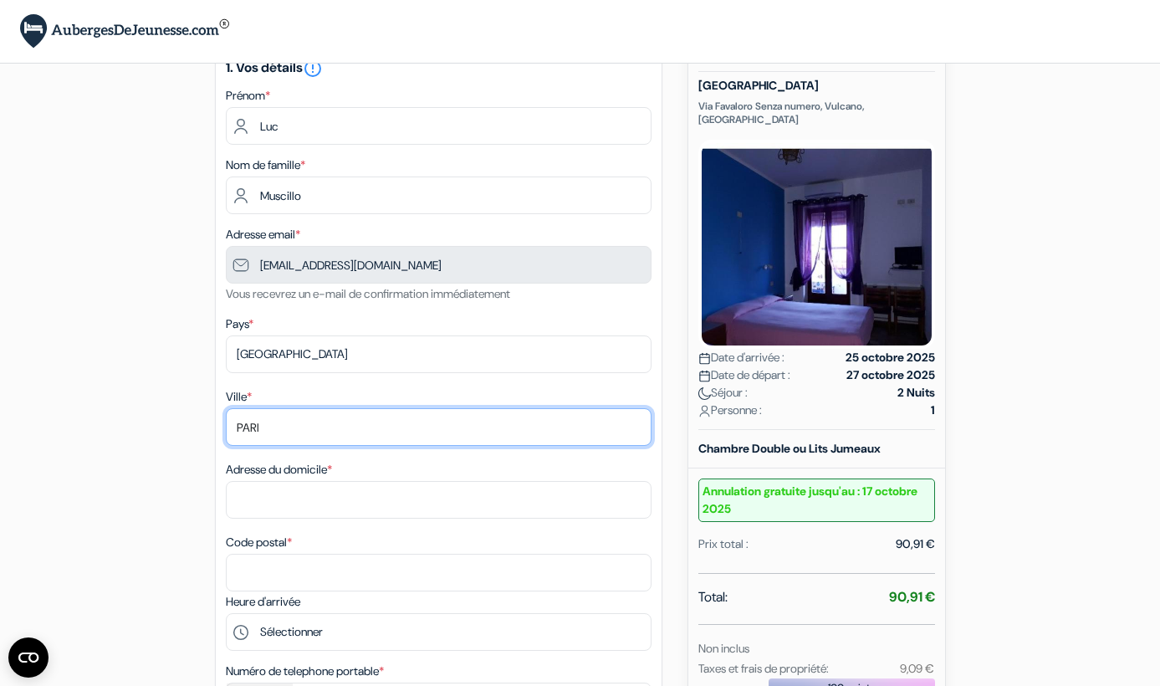
type input "[GEOGRAPHIC_DATA]"
type input "Paris"
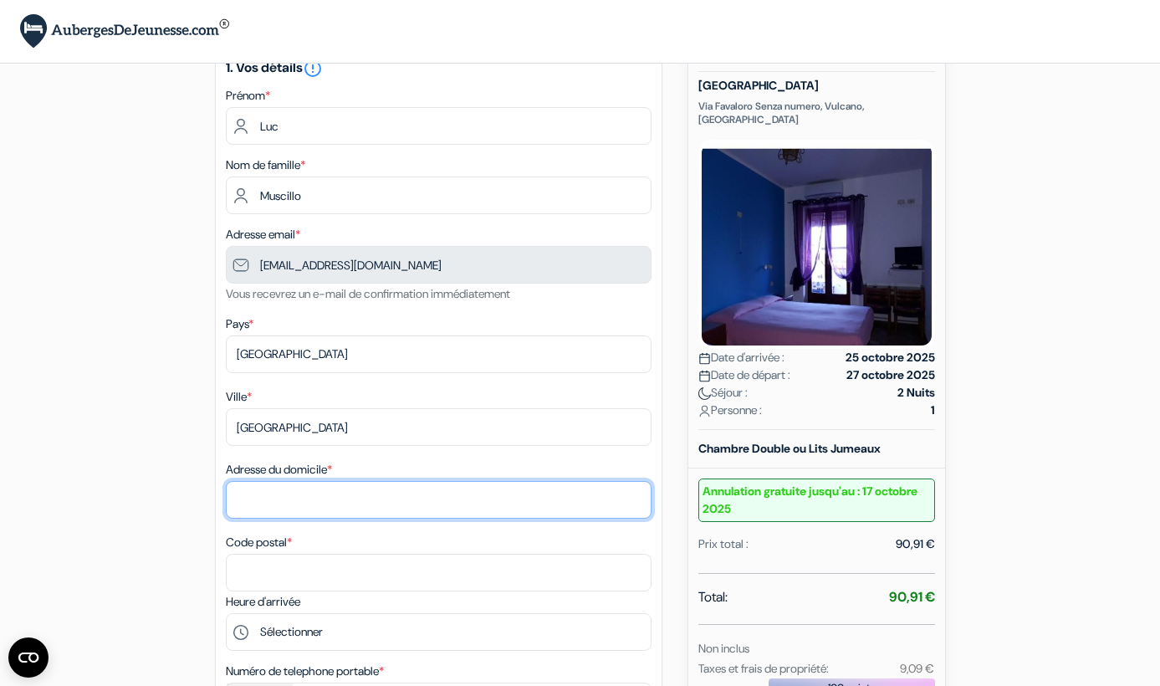
type input "74 B Rue De Meaux"
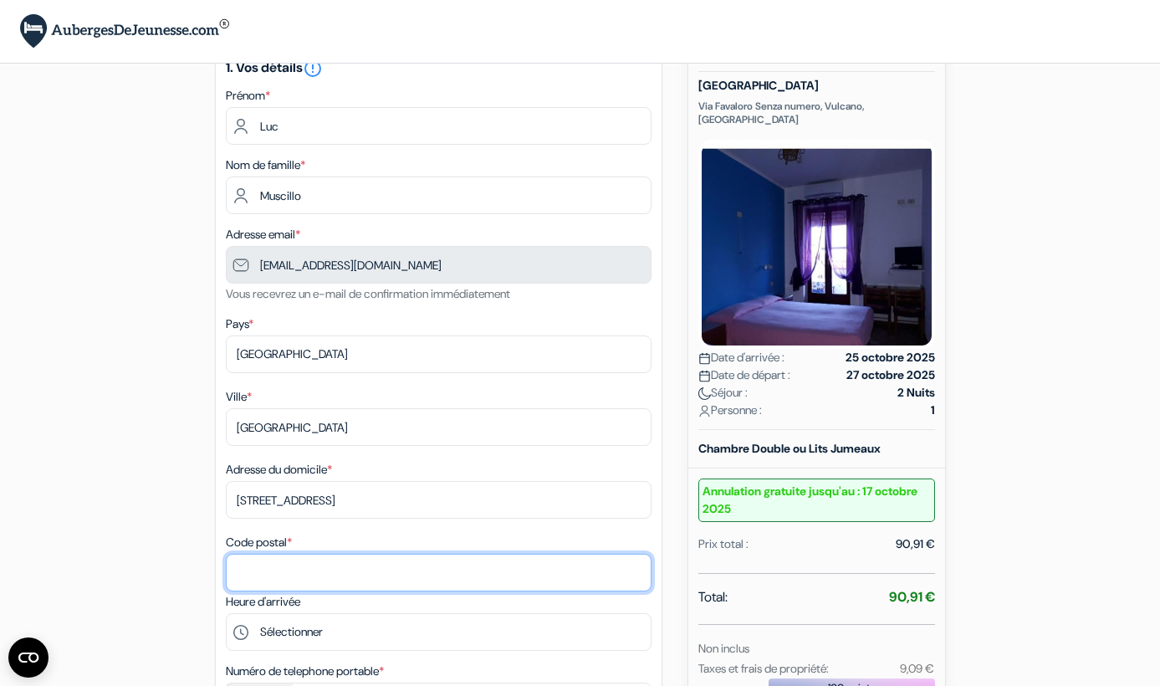
type input "75019"
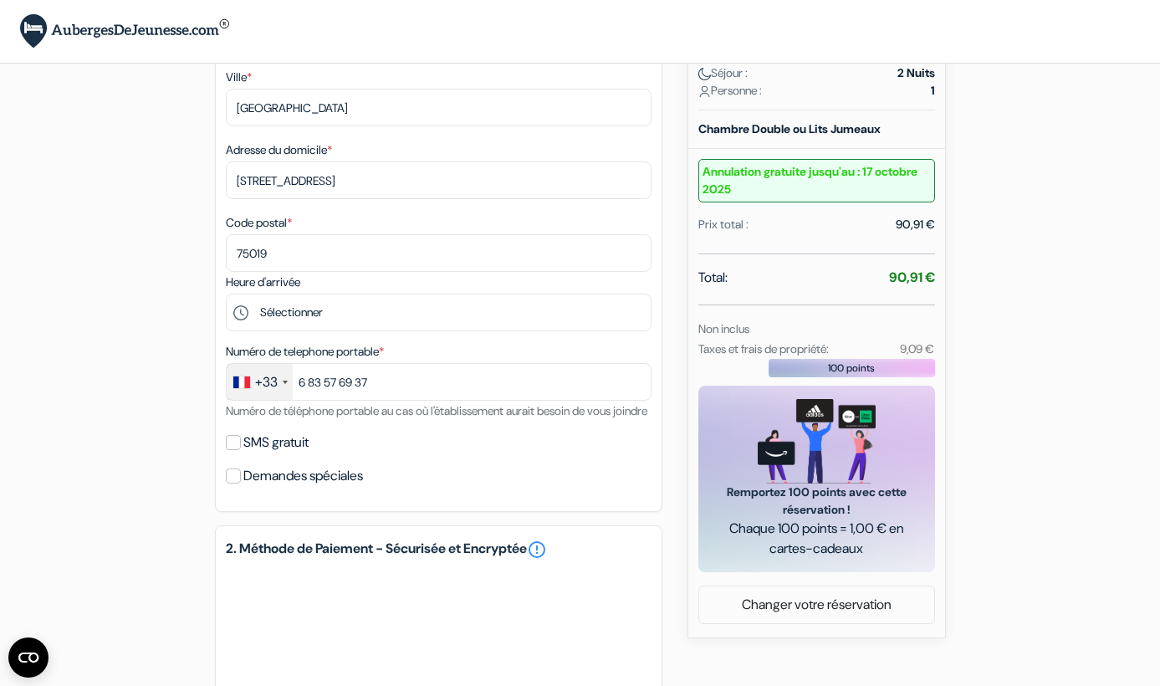
scroll to position [387, 0]
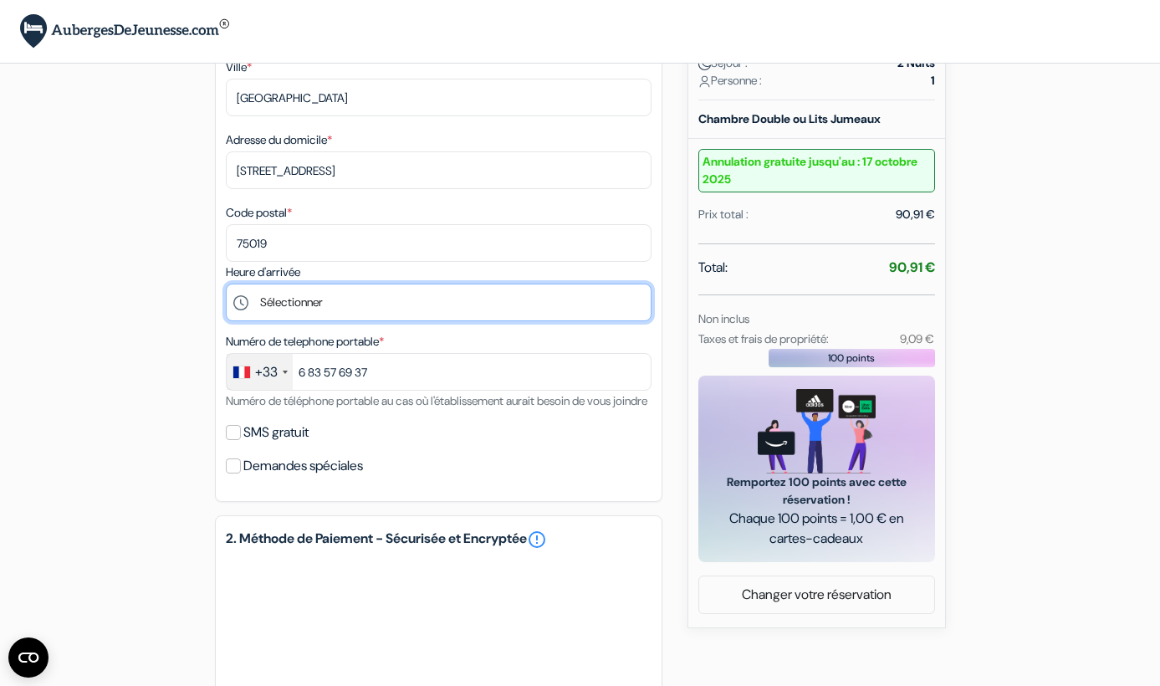
select select "12"
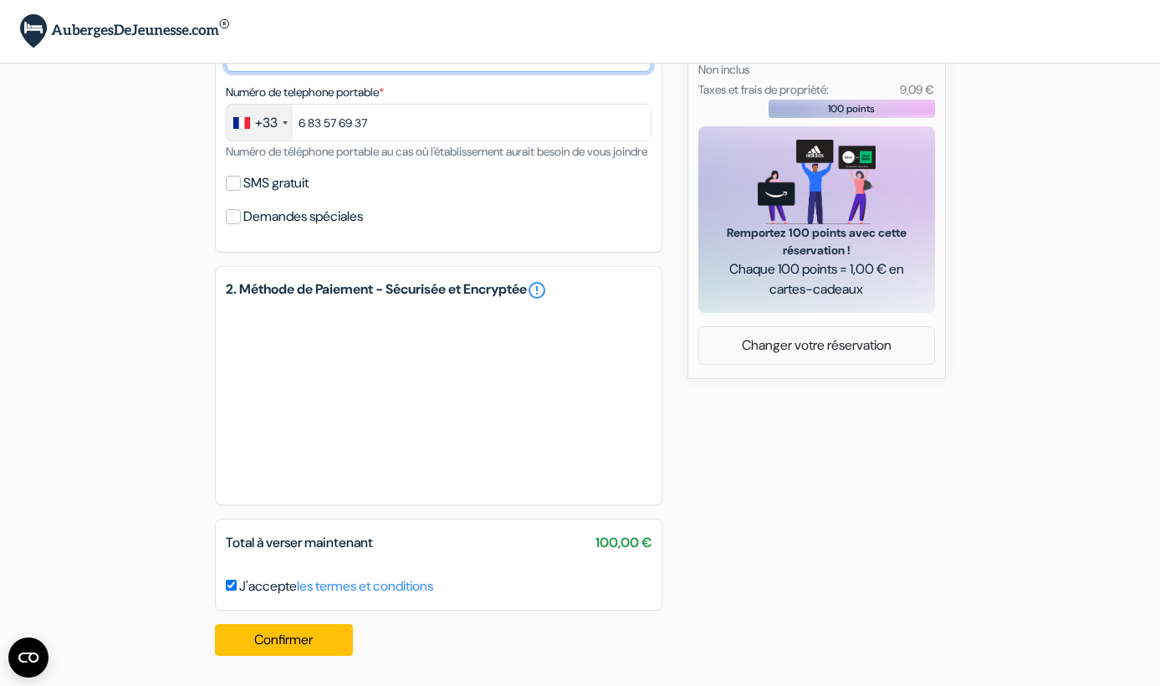
scroll to position [656, 0]
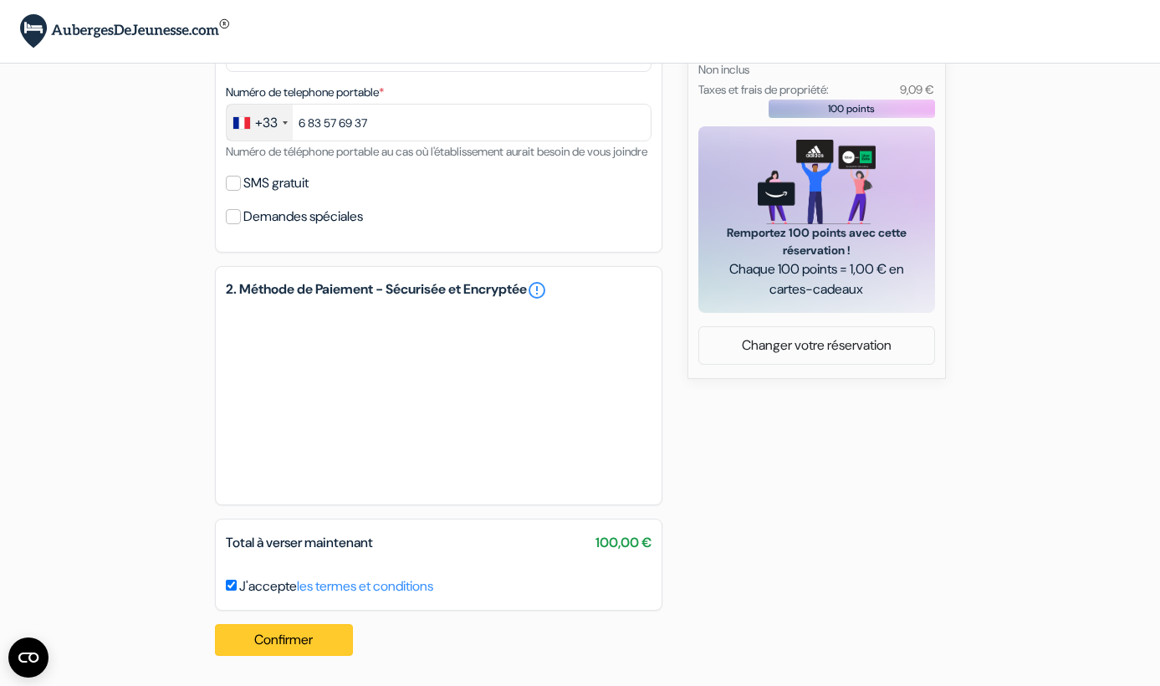
click at [306, 631] on button "Confirmer Loading..." at bounding box center [284, 640] width 139 height 32
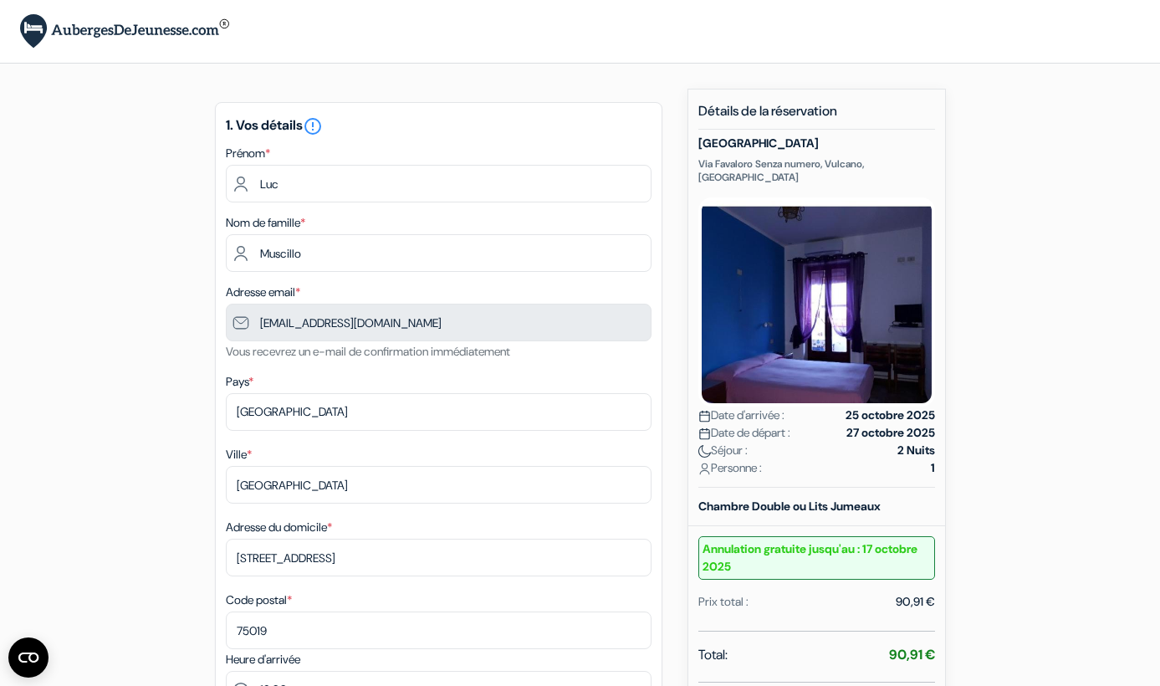
scroll to position [0, 0]
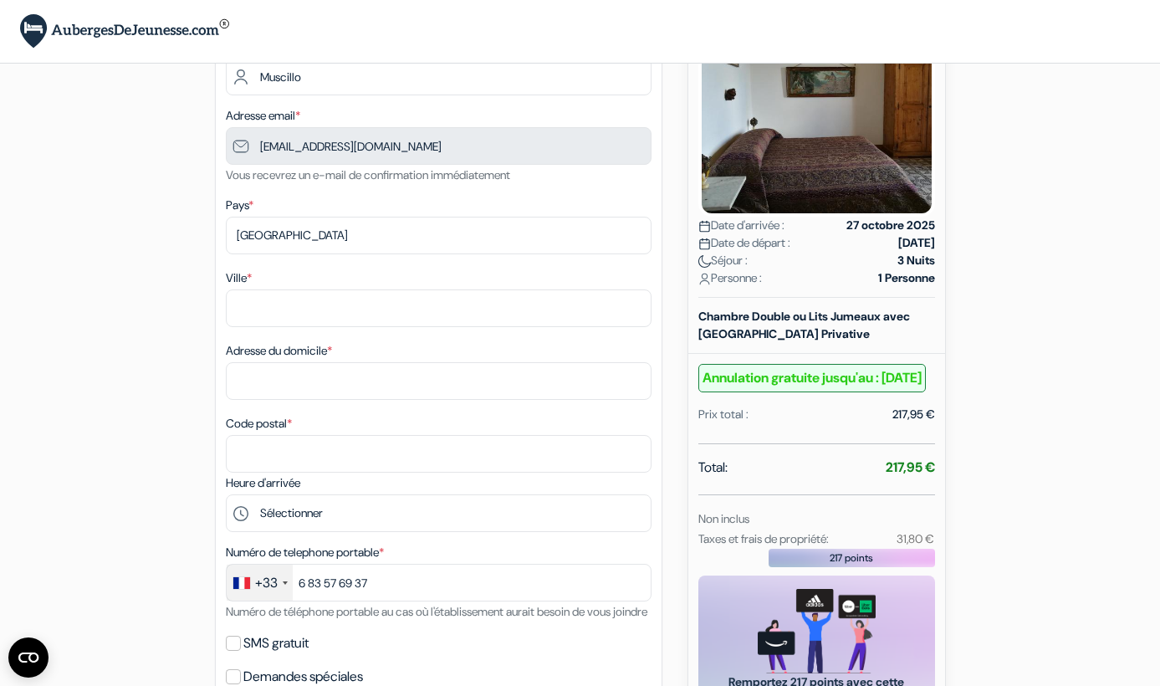
scroll to position [197, 0]
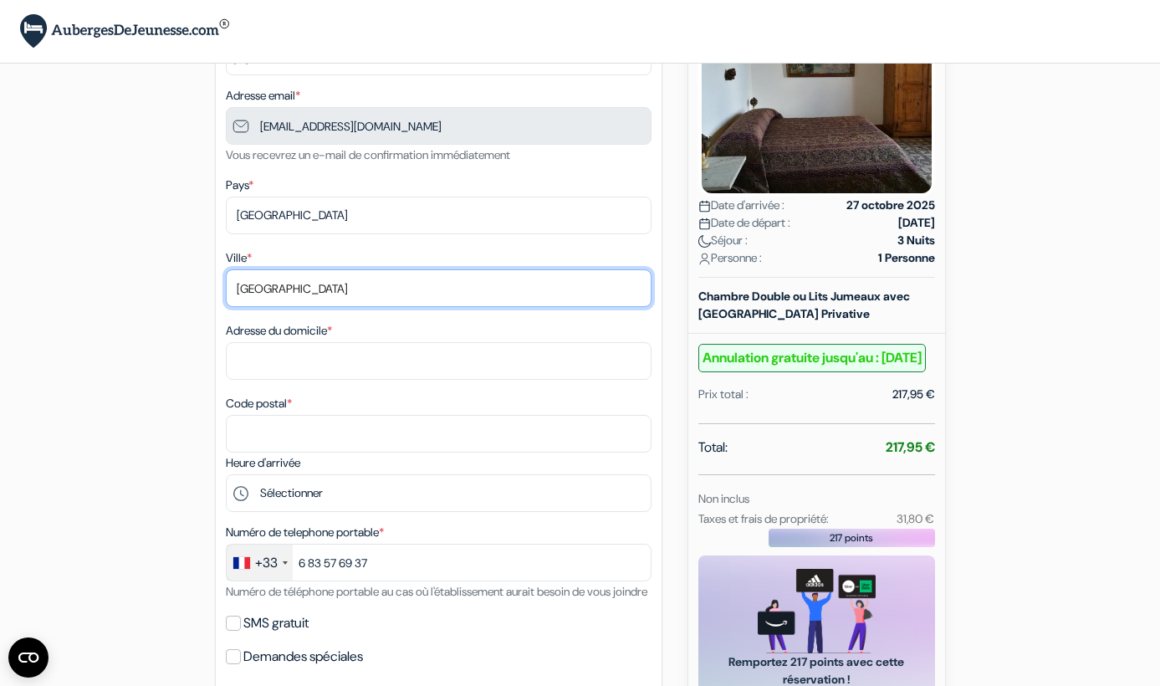
type input "[GEOGRAPHIC_DATA]"
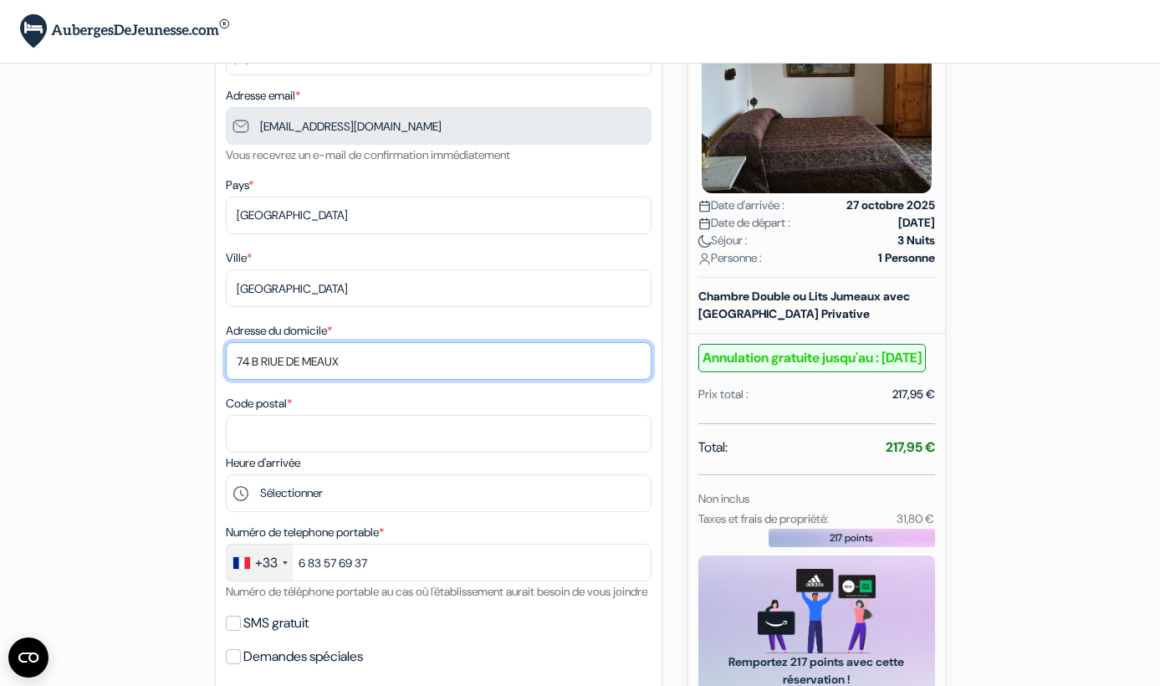
type input "74 B RIUE DE MEAUX"
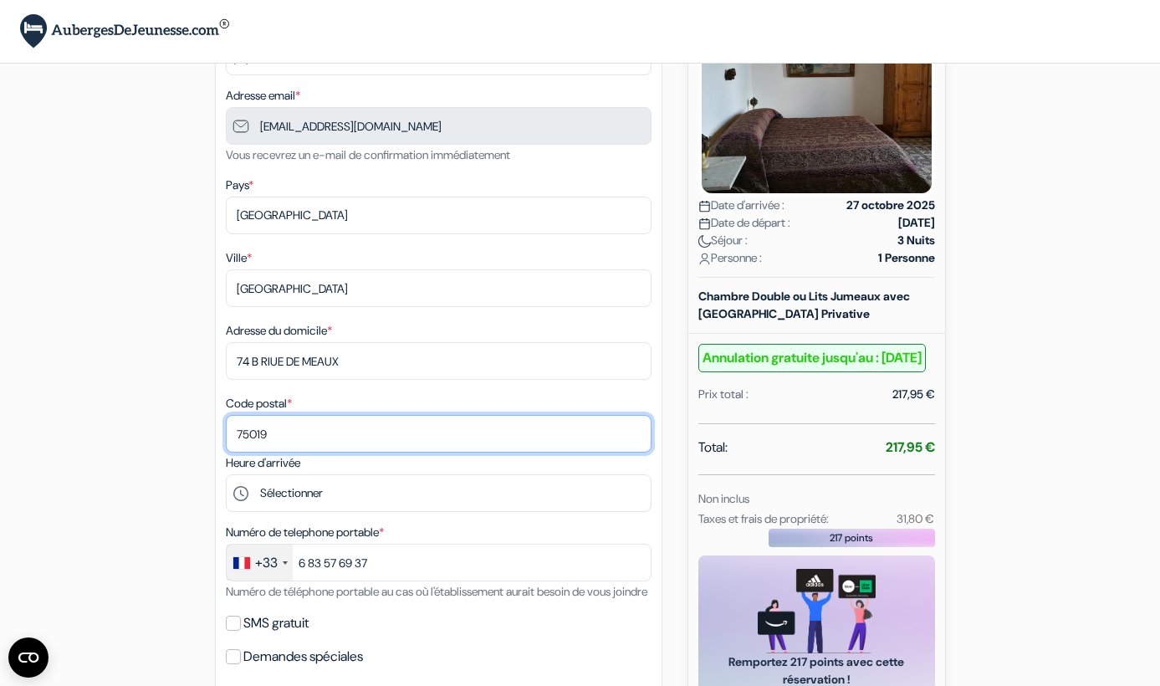
type input "75019"
click at [164, 482] on div "add_box La Locanda del Barbablù [STREET_ADDRESS][PERSON_NAME] Détails de l'étab…" at bounding box center [580, 610] width 953 height 1437
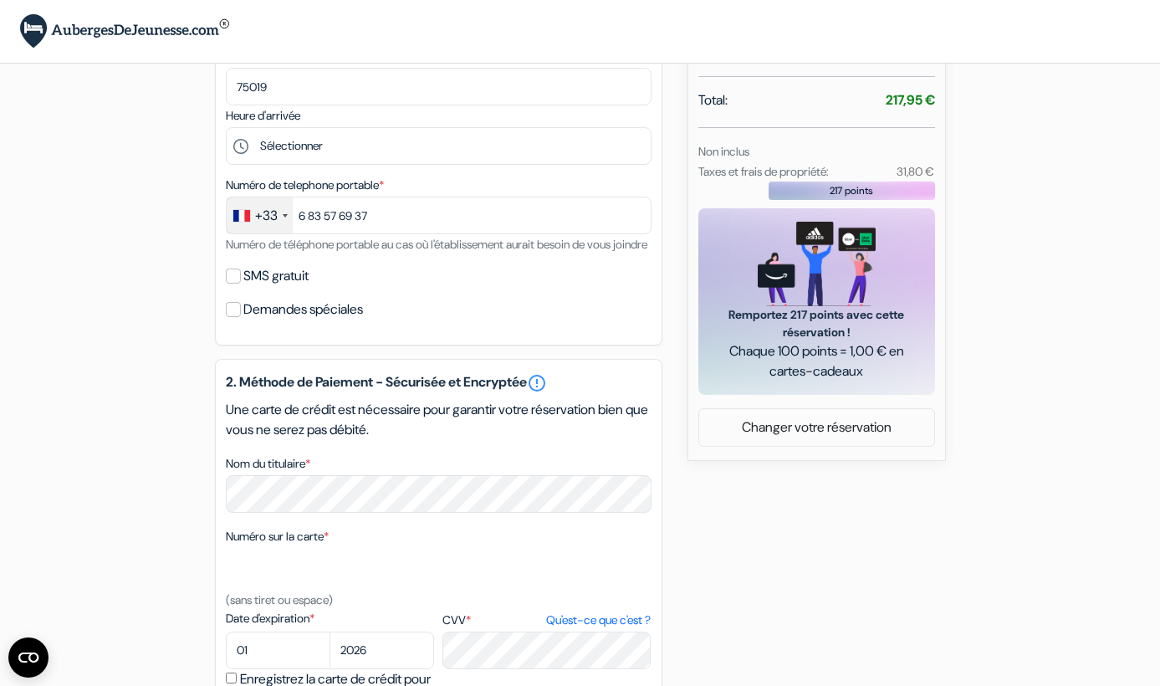
click at [249, 288] on label "SMS gratuit" at bounding box center [275, 275] width 65 height 23
click at [241, 283] on input "SMS gratuit" at bounding box center [233, 275] width 15 height 15
checkbox input "true"
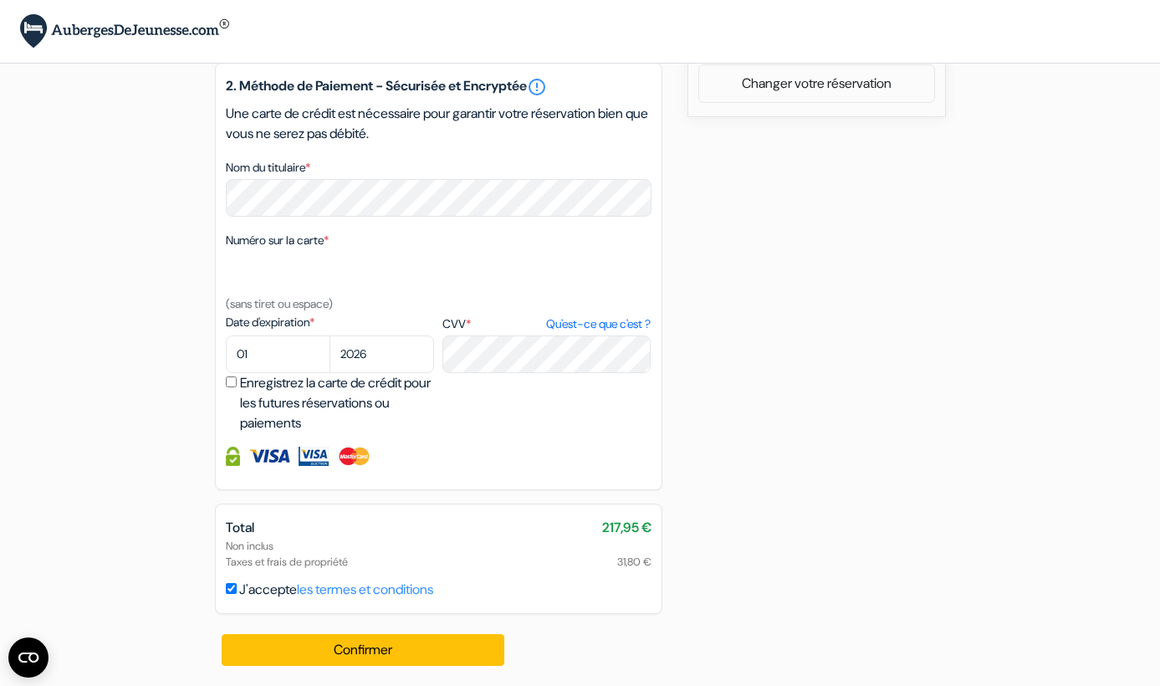
scroll to position [907, 0]
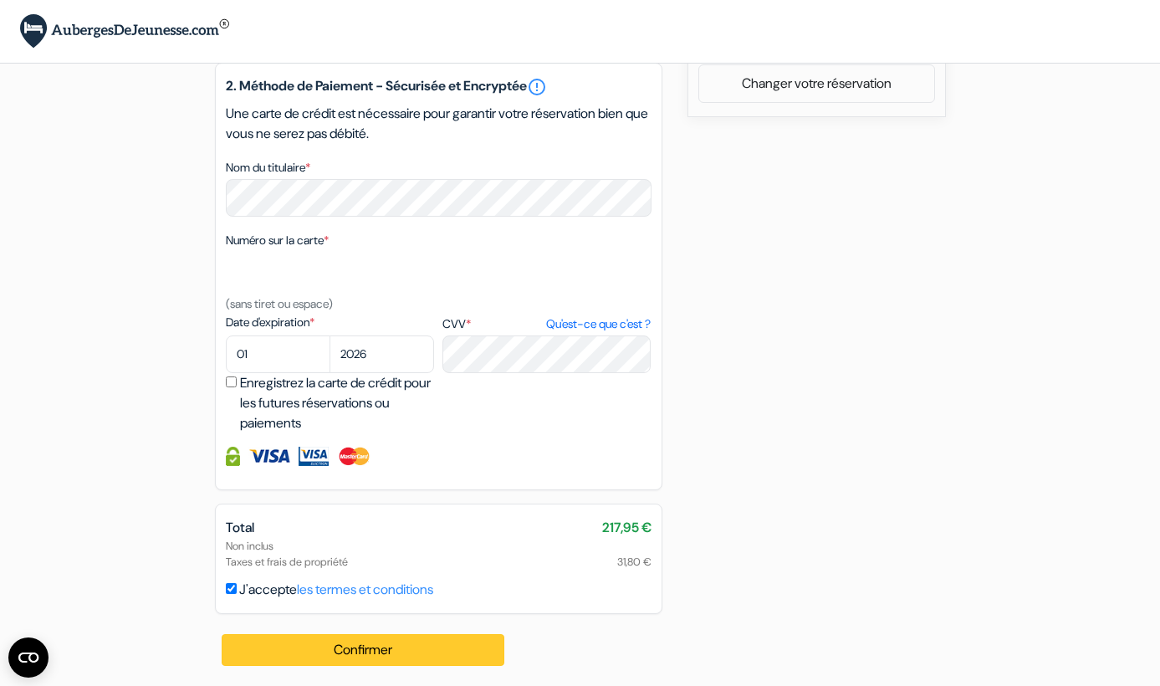
click at [360, 642] on button "Confirmer Loading..." at bounding box center [363, 650] width 283 height 32
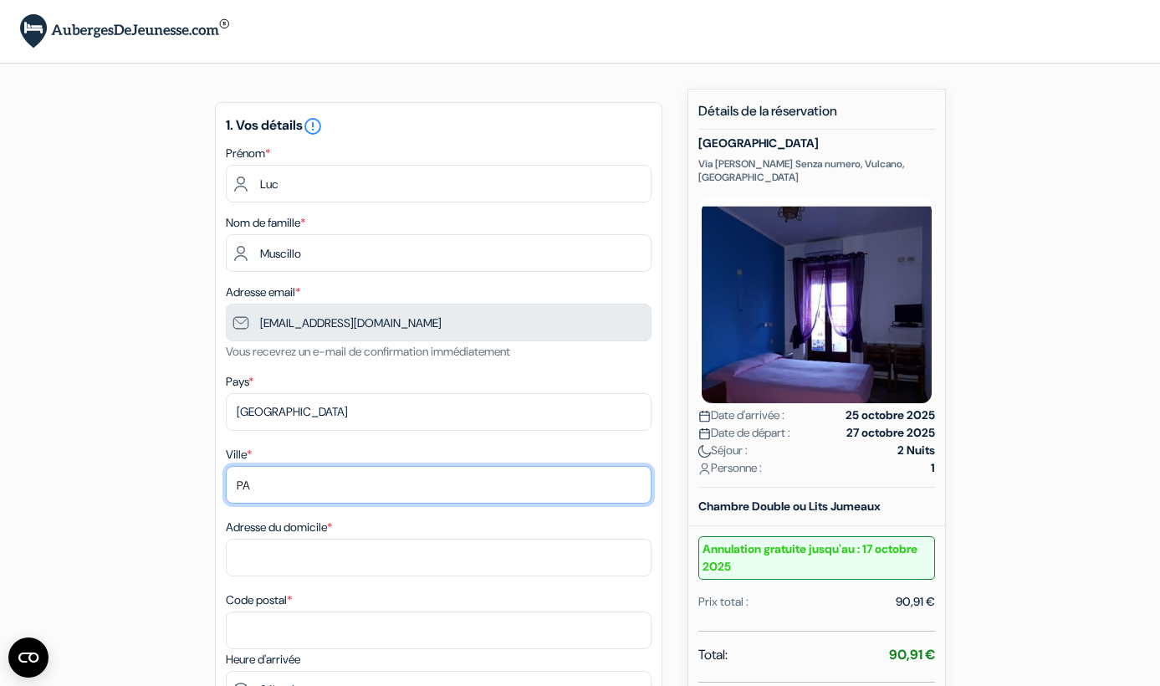
type input "PAR"
type input "[GEOGRAPHIC_DATA]"
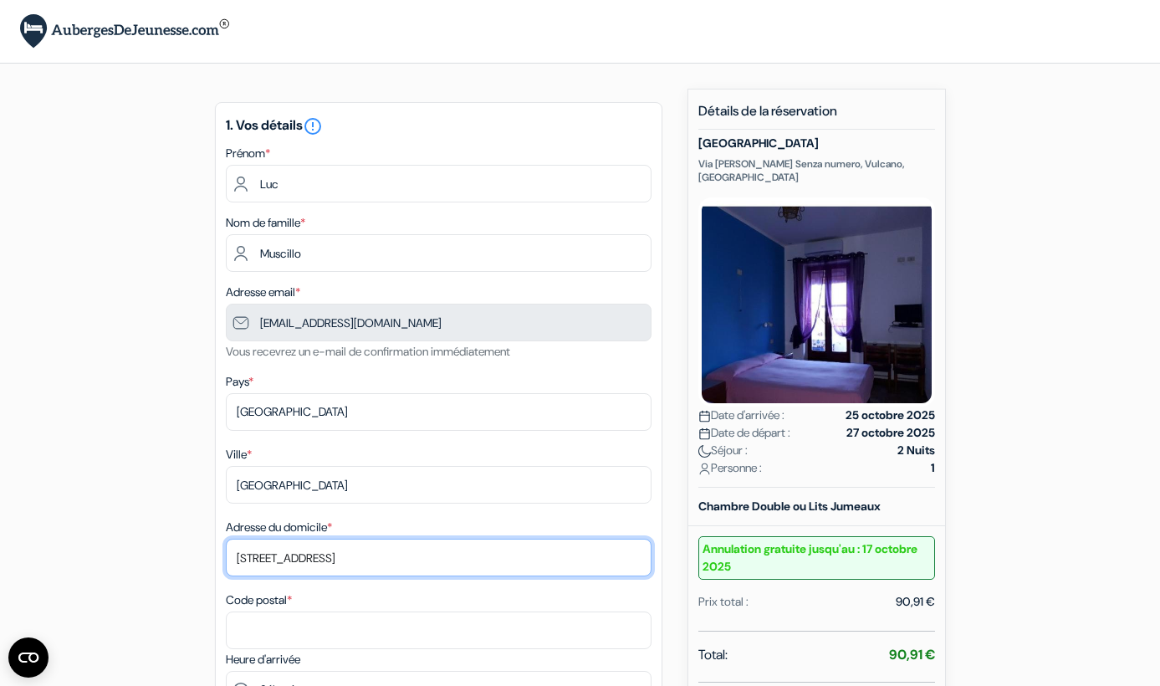
type input "74 B RUE DE MEAU"
type input "74 B Rue De Meaux"
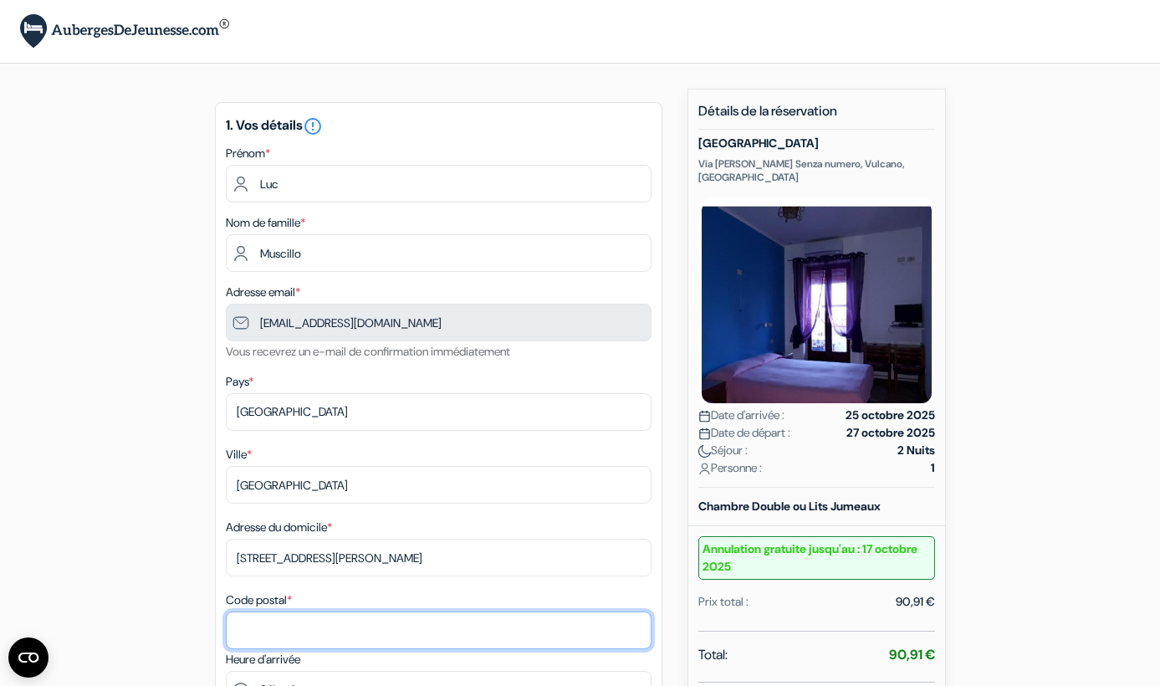
type input "75019"
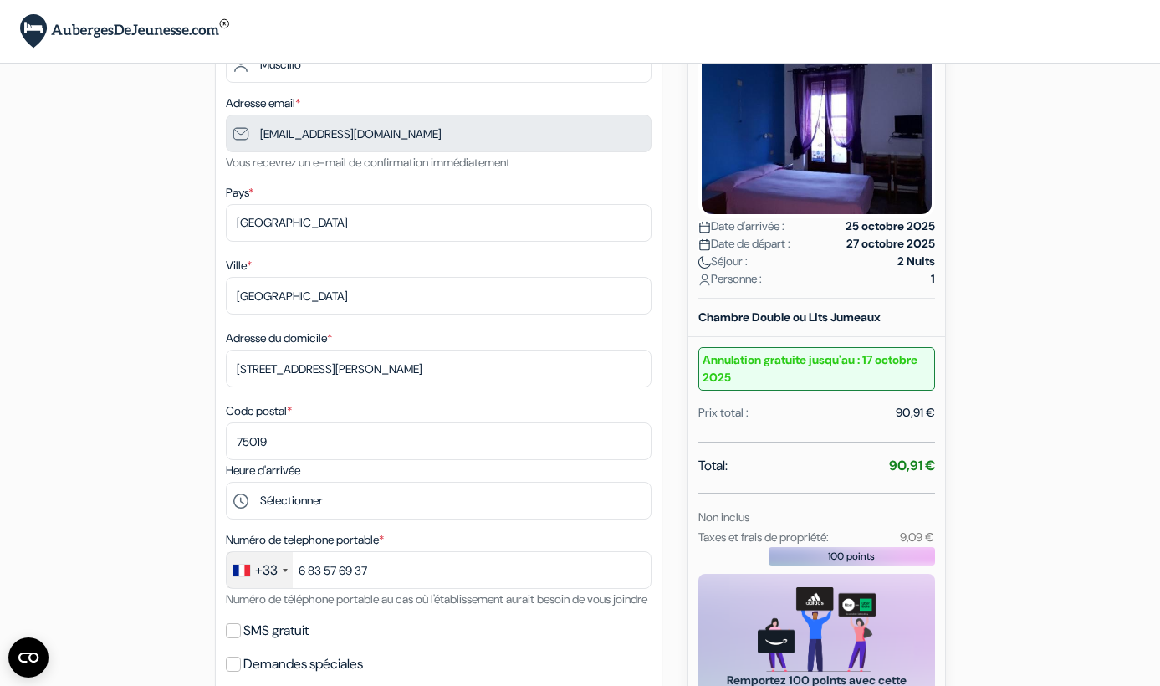
scroll to position [208, 0]
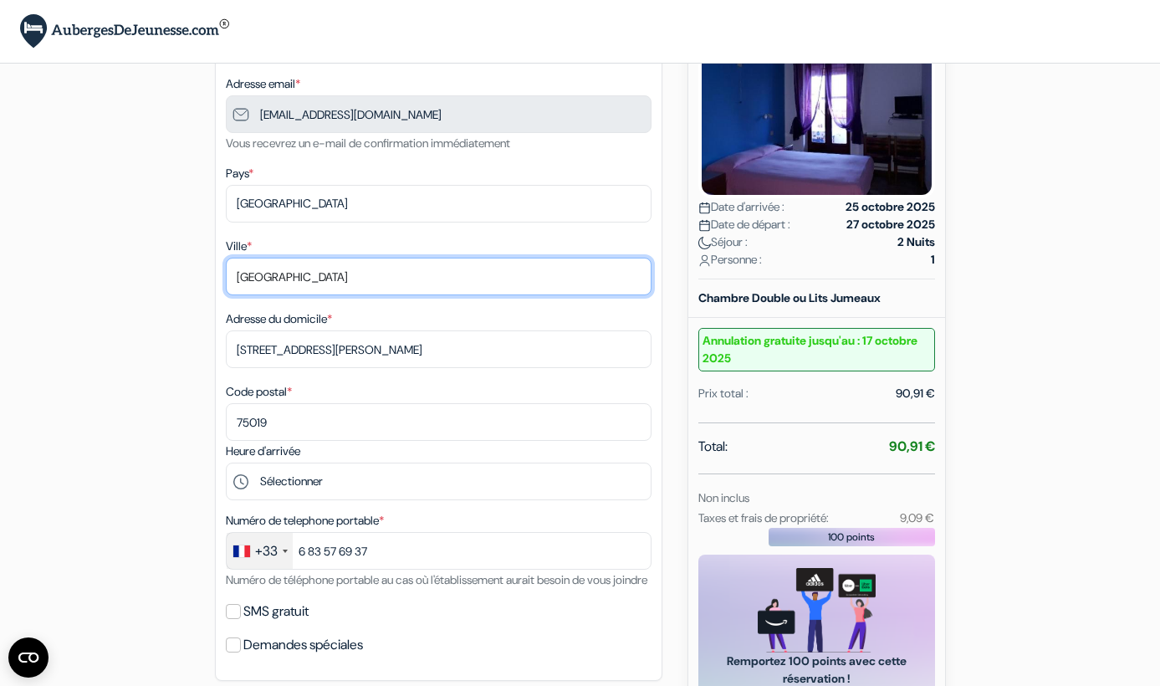
click at [294, 269] on input "Paris" at bounding box center [439, 277] width 426 height 38
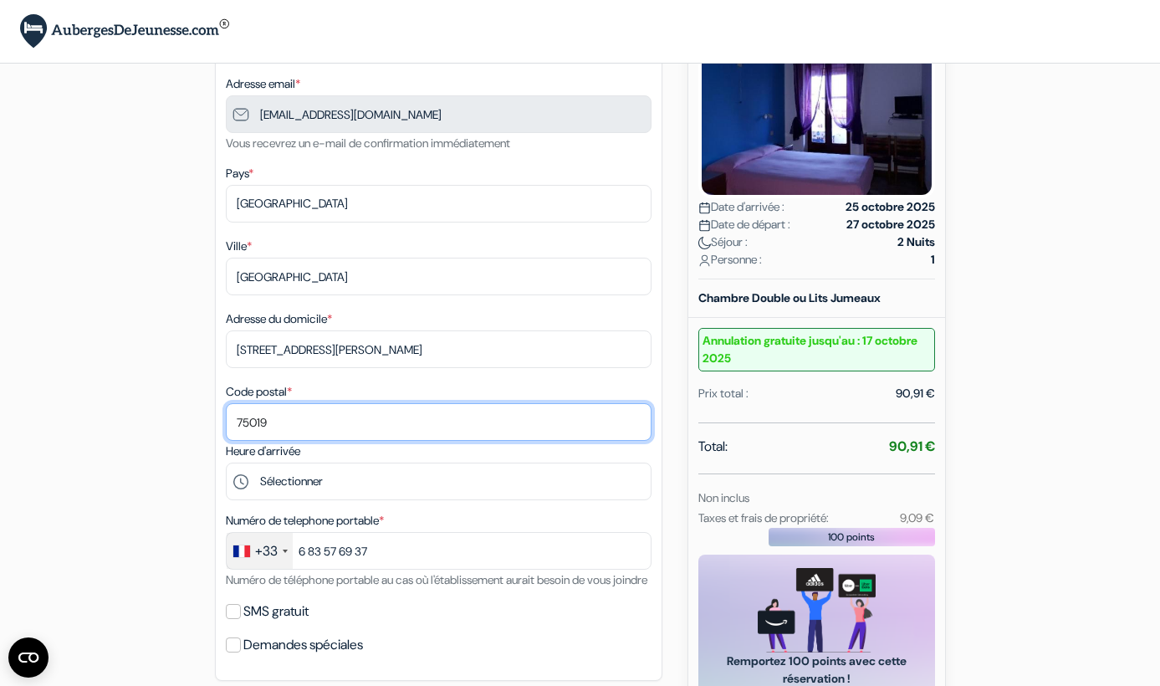
click at [317, 416] on input "75019" at bounding box center [439, 422] width 426 height 38
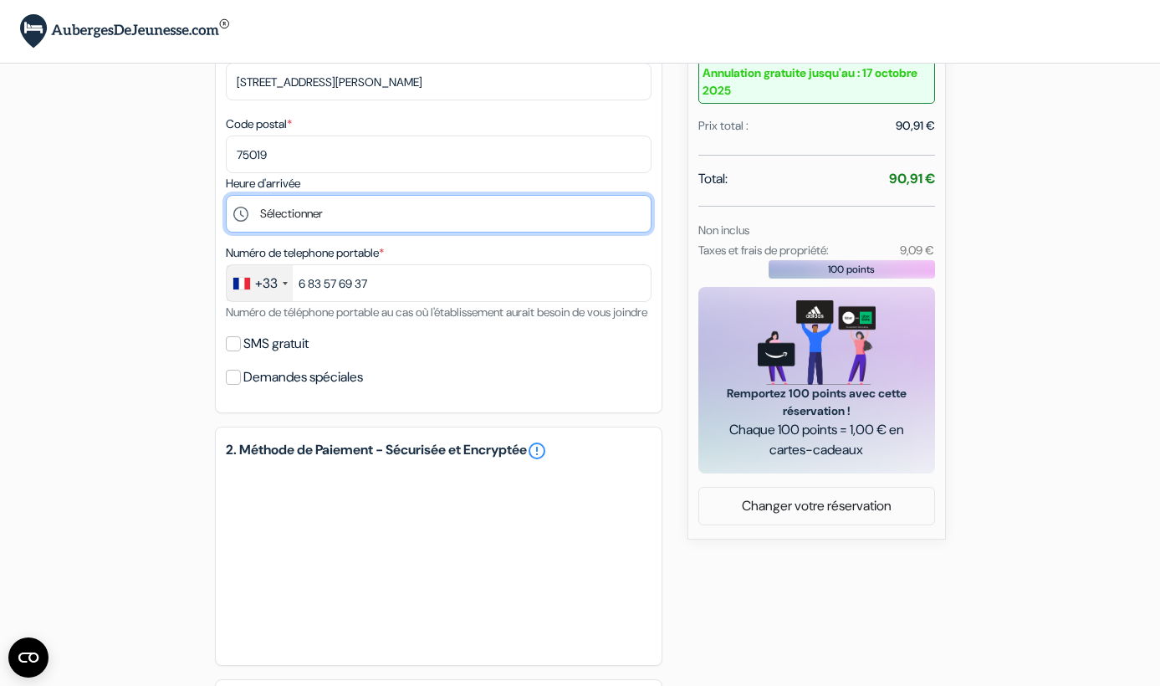
scroll to position [520, 0]
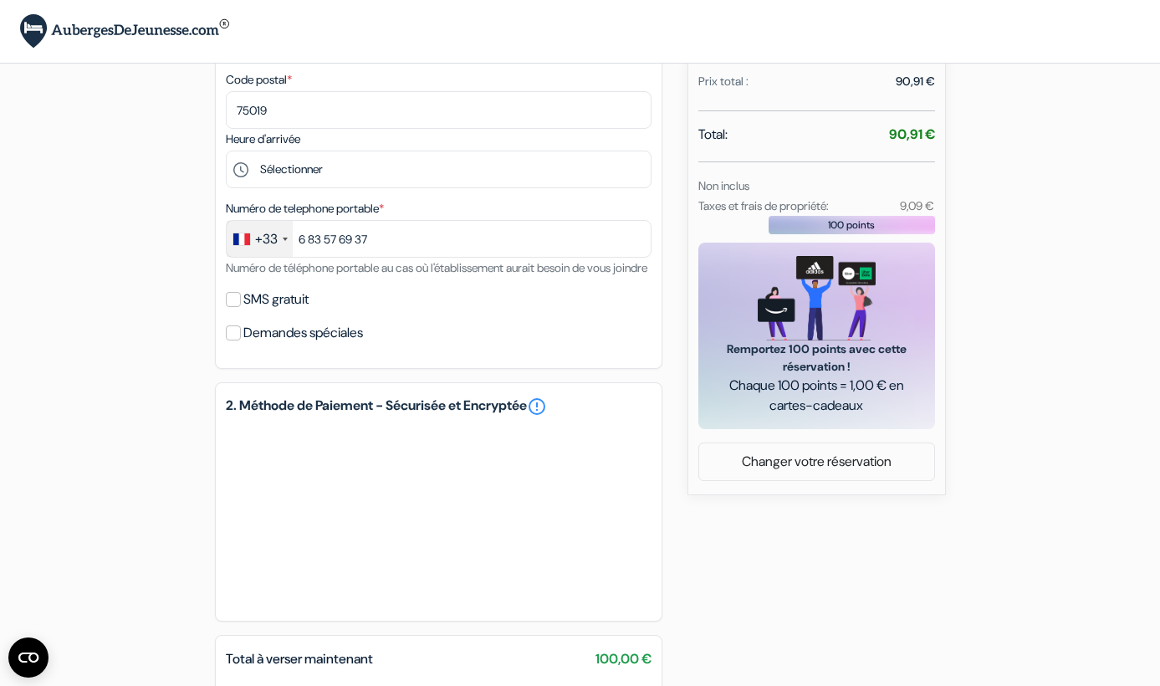
click at [227, 307] on input "SMS gratuit" at bounding box center [233, 299] width 15 height 15
checkbox input "true"
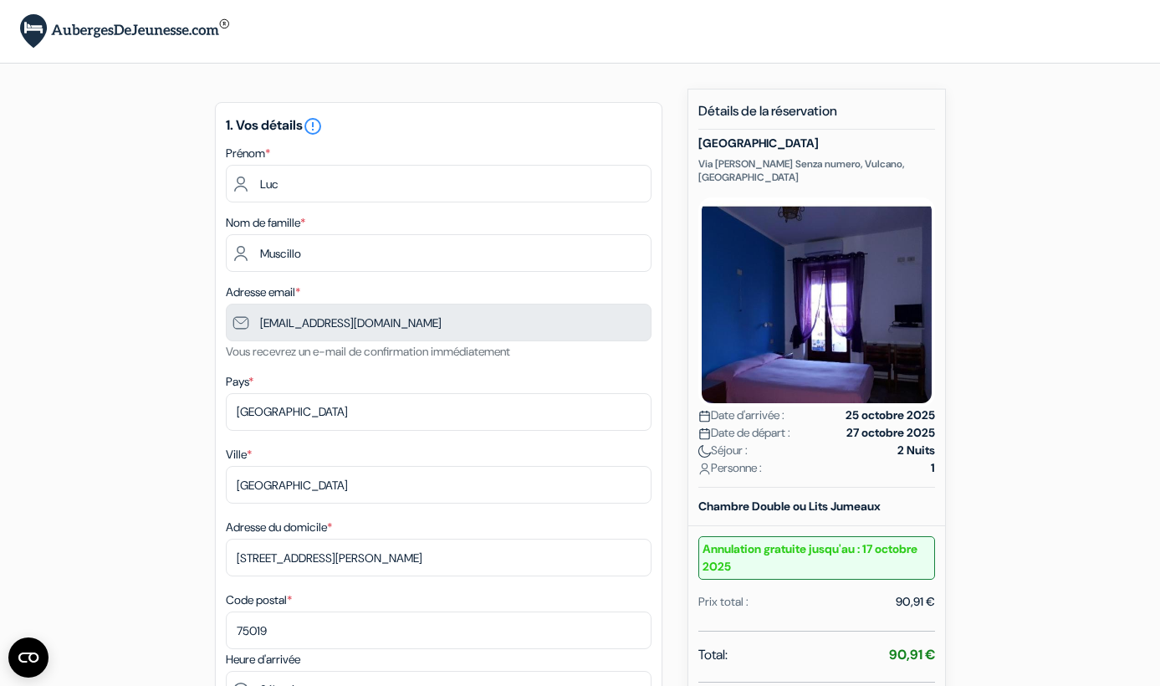
scroll to position [0, 0]
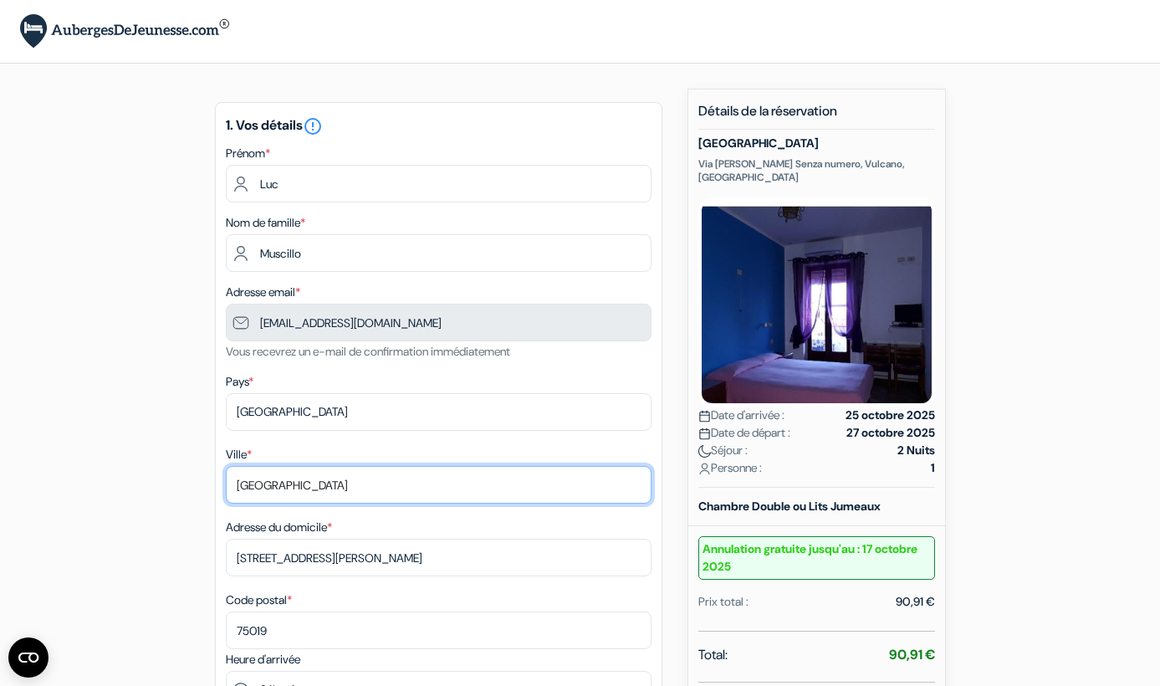
click at [320, 489] on input "Paris" at bounding box center [439, 485] width 426 height 38
type input "PARIS"
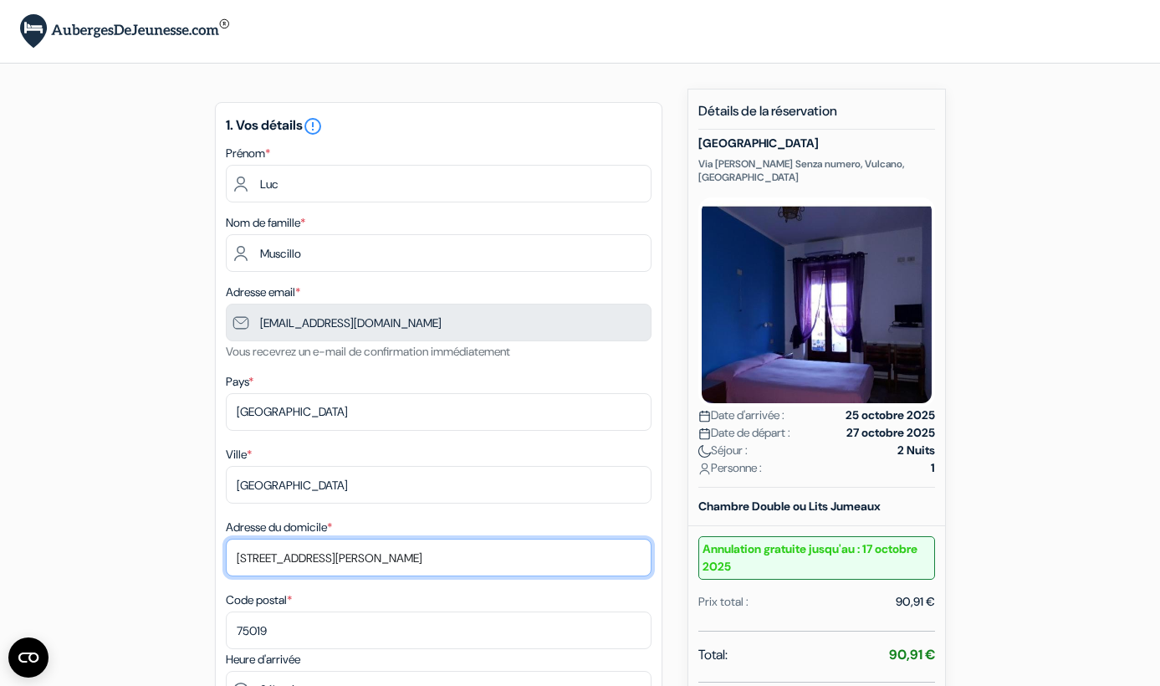
type input "74 B Rue De Meaux"
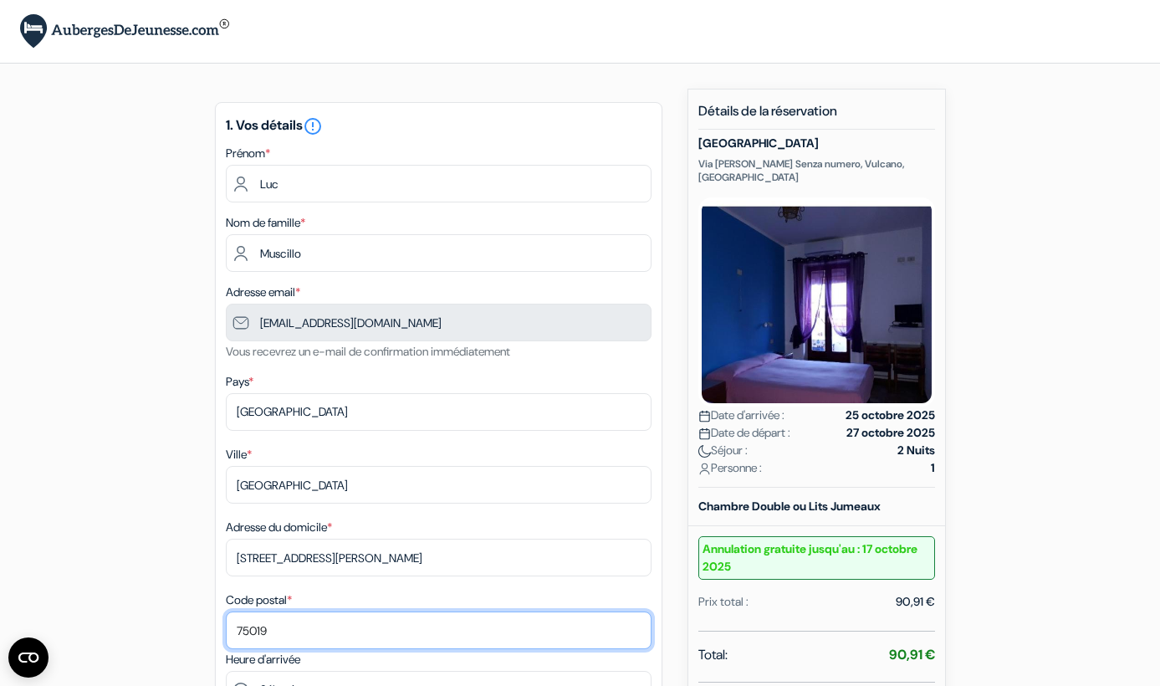
click at [283, 625] on input "75019" at bounding box center [439, 630] width 426 height 38
type input "75019"
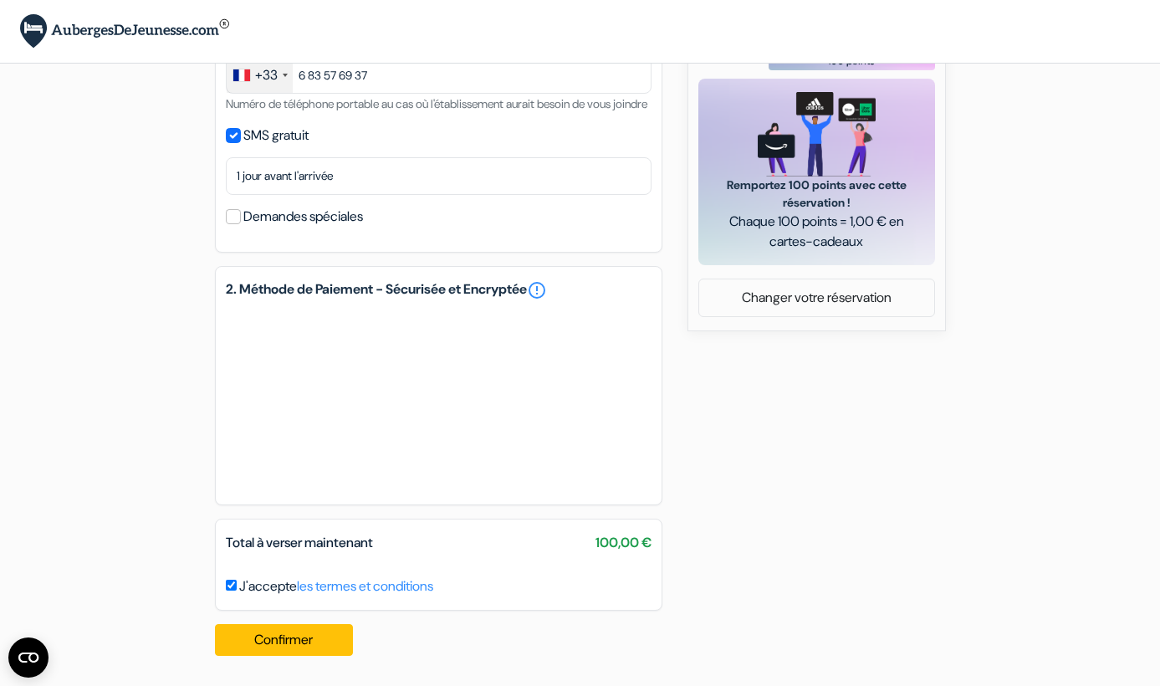
scroll to position [704, 0]
click at [302, 643] on button "Confirmer Loading..." at bounding box center [284, 640] width 139 height 32
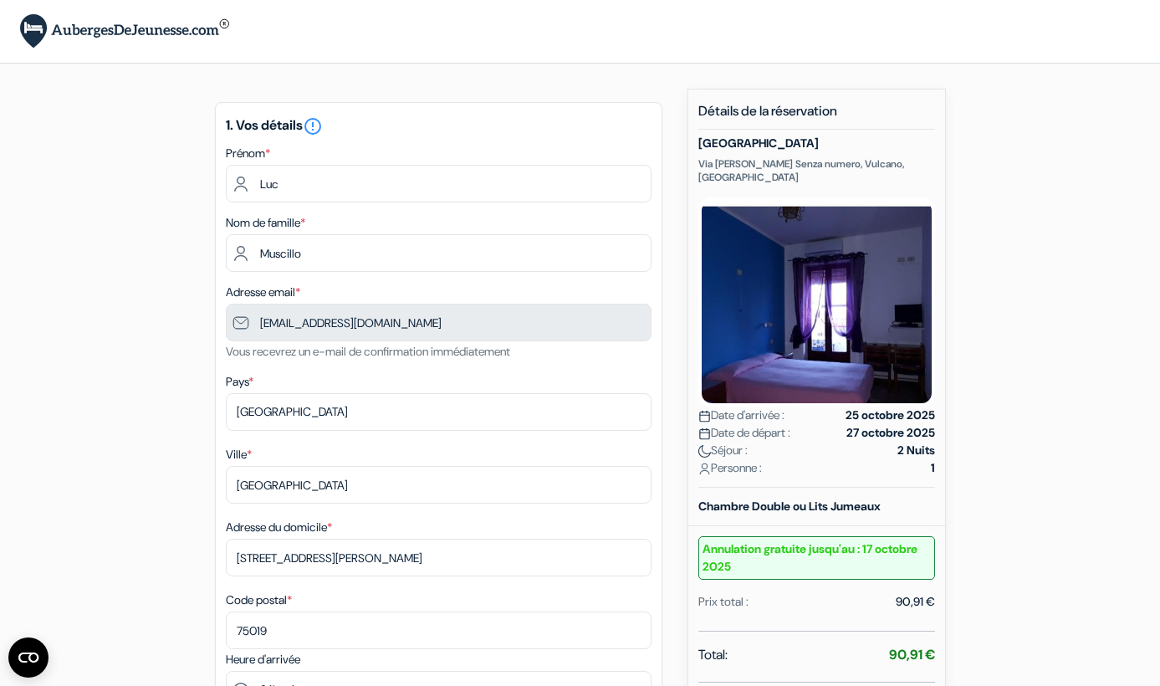
scroll to position [0, 0]
click at [94, 33] on img at bounding box center [124, 31] width 209 height 34
